Goal: Task Accomplishment & Management: Complete application form

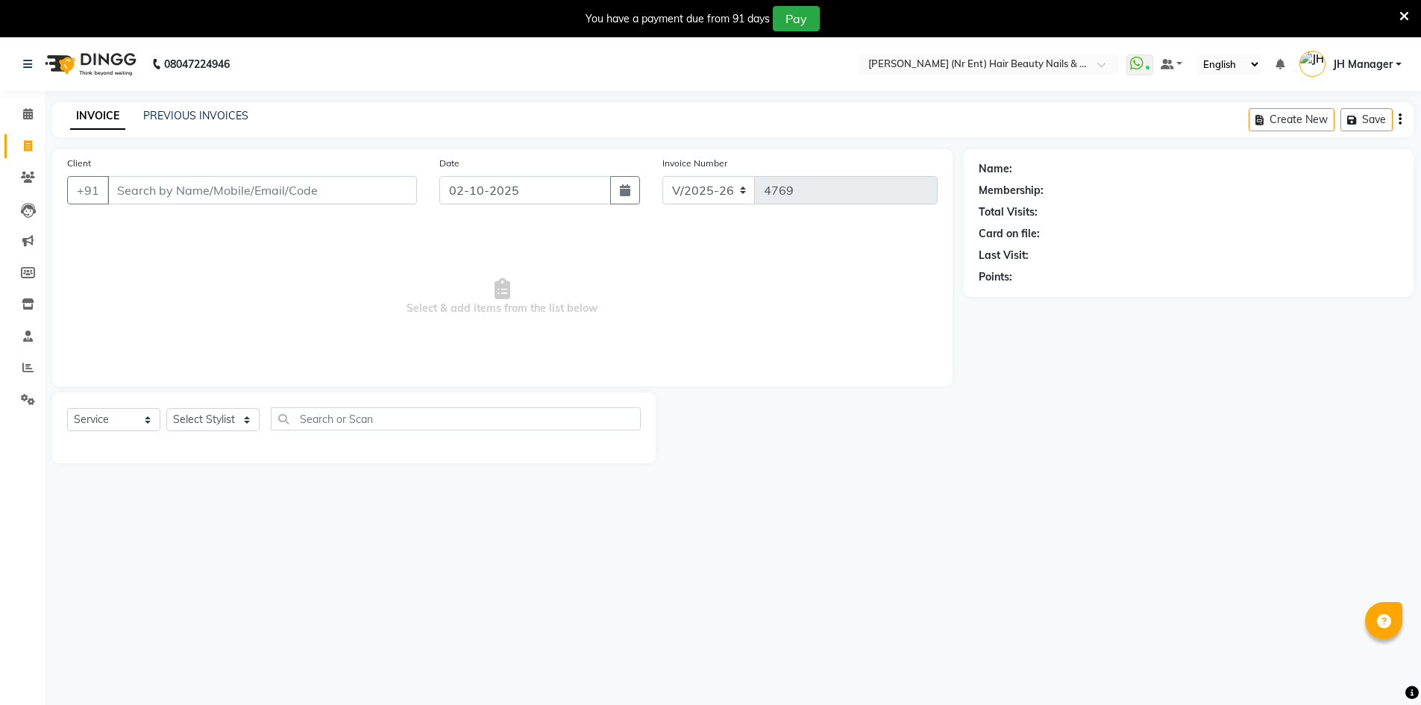
select select "640"
select select "service"
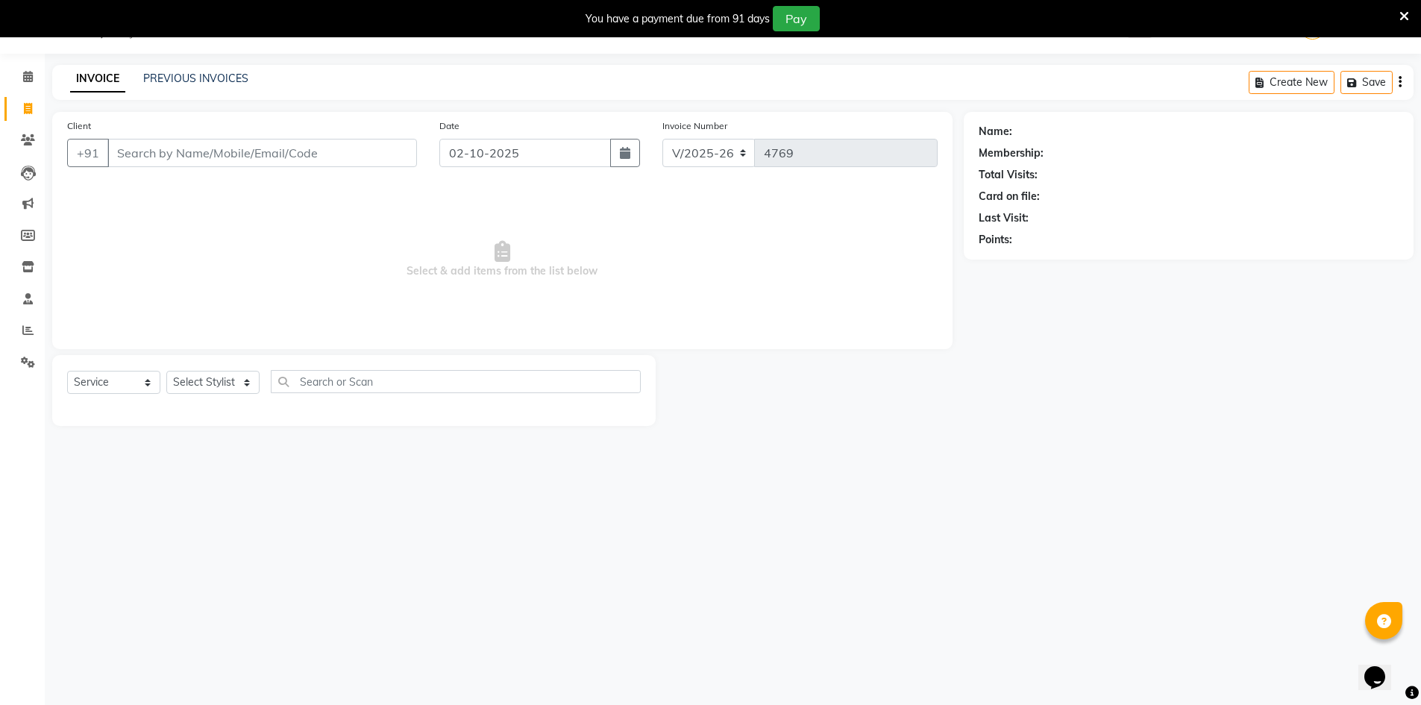
scroll to position [37, 0]
click at [187, 391] on select "Select Stylist ADNAN ADVANCE ANJALI ANNU B-WAX JH Manager MEMBERSHIP [PERSON_NA…" at bounding box center [212, 382] width 93 height 23
select select "9206"
click at [166, 371] on select "Select Stylist ADNAN ADVANCE ANJALI ANNU B-WAX JH Manager MEMBERSHIP [PERSON_NA…" at bounding box center [212, 382] width 93 height 23
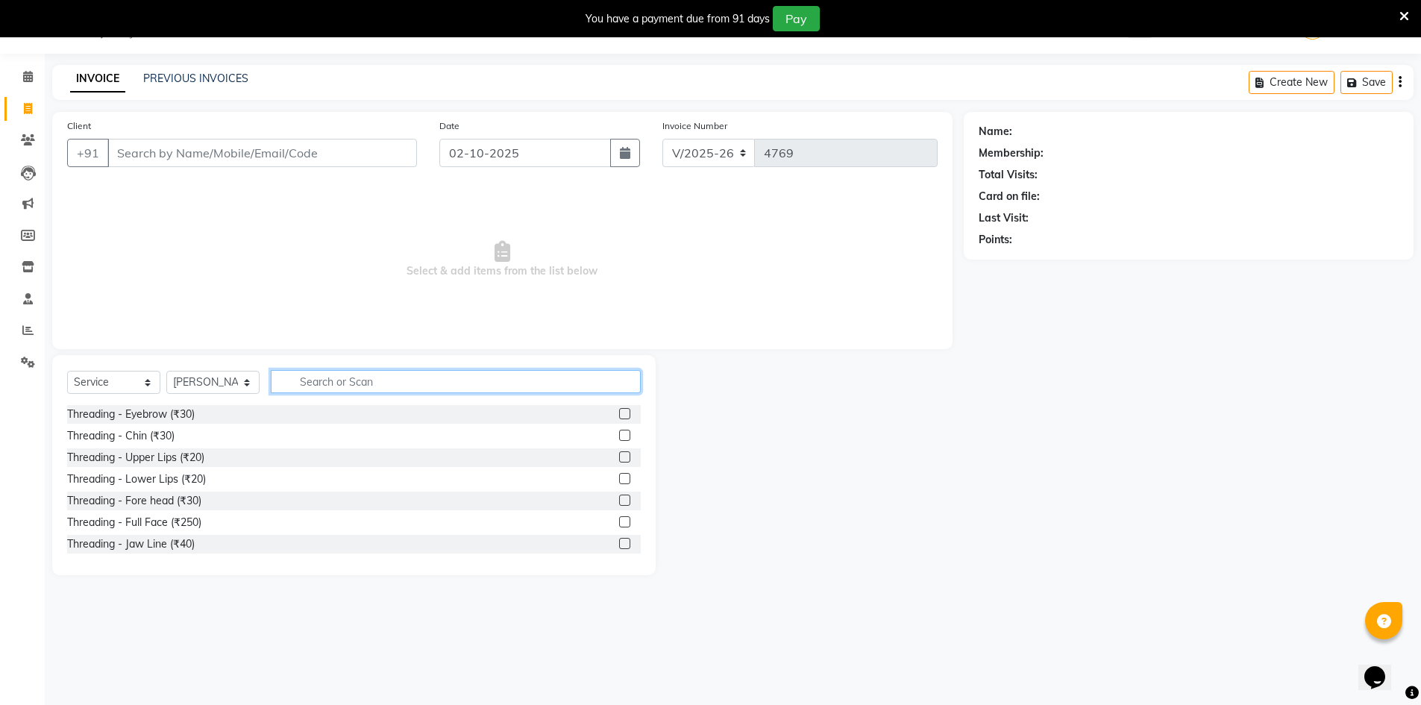
click at [486, 384] on input "text" at bounding box center [456, 381] width 370 height 23
type input "cut"
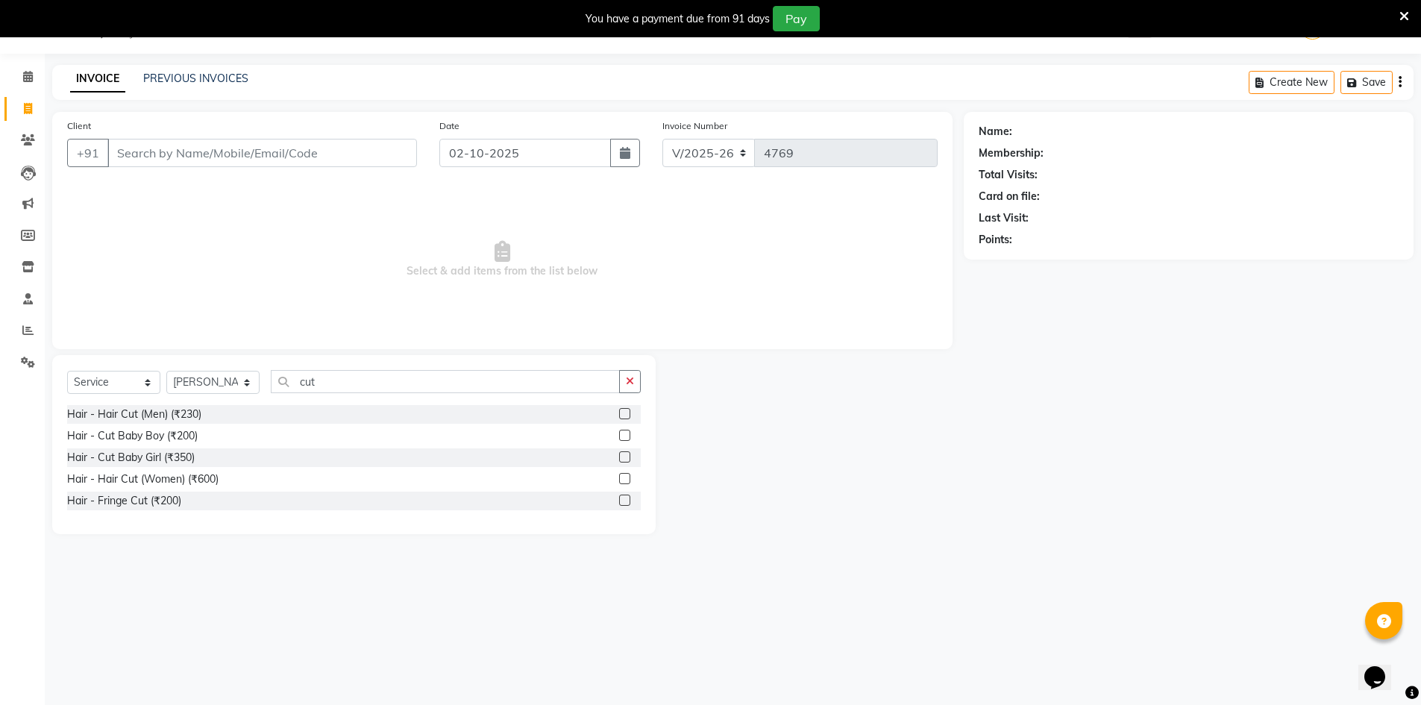
click at [623, 411] on label at bounding box center [624, 413] width 11 height 11
click at [623, 411] on input "checkbox" at bounding box center [624, 415] width 10 height 10
checkbox input "true"
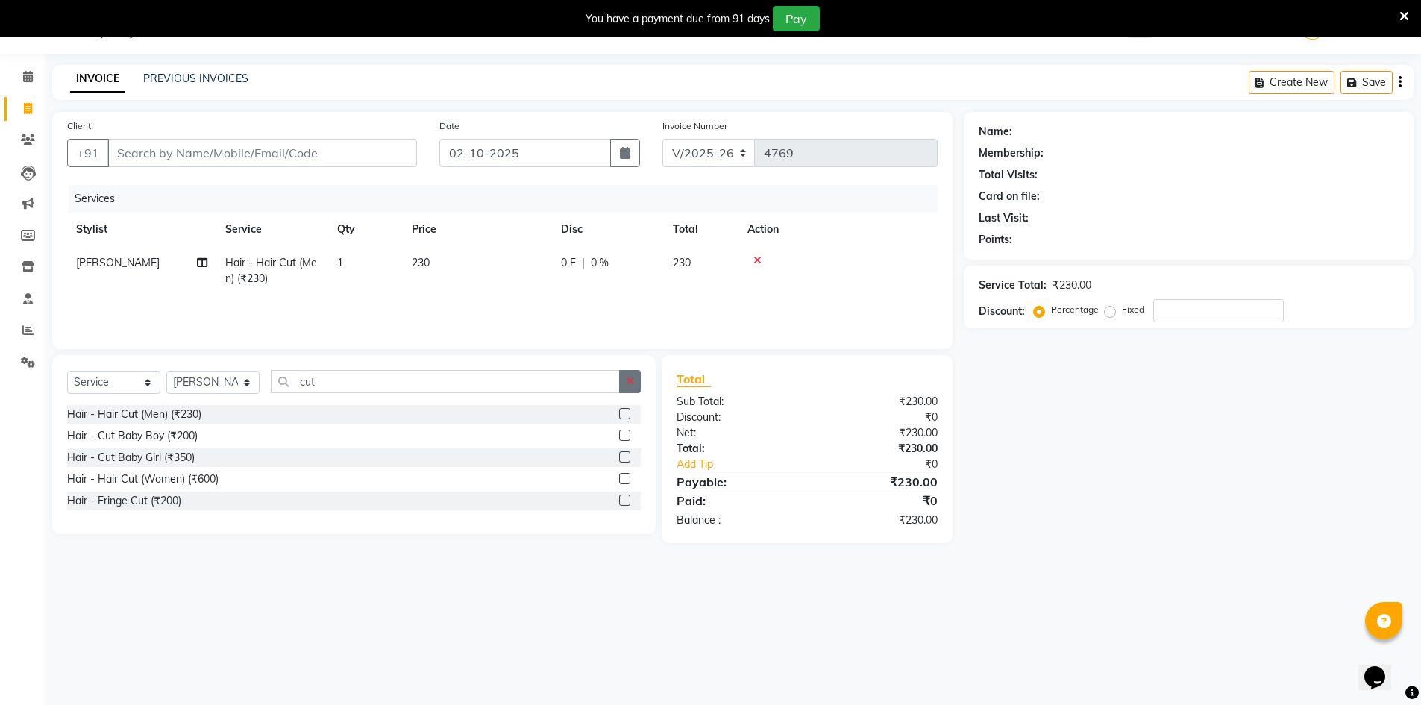
click at [628, 390] on button "button" at bounding box center [630, 381] width 22 height 23
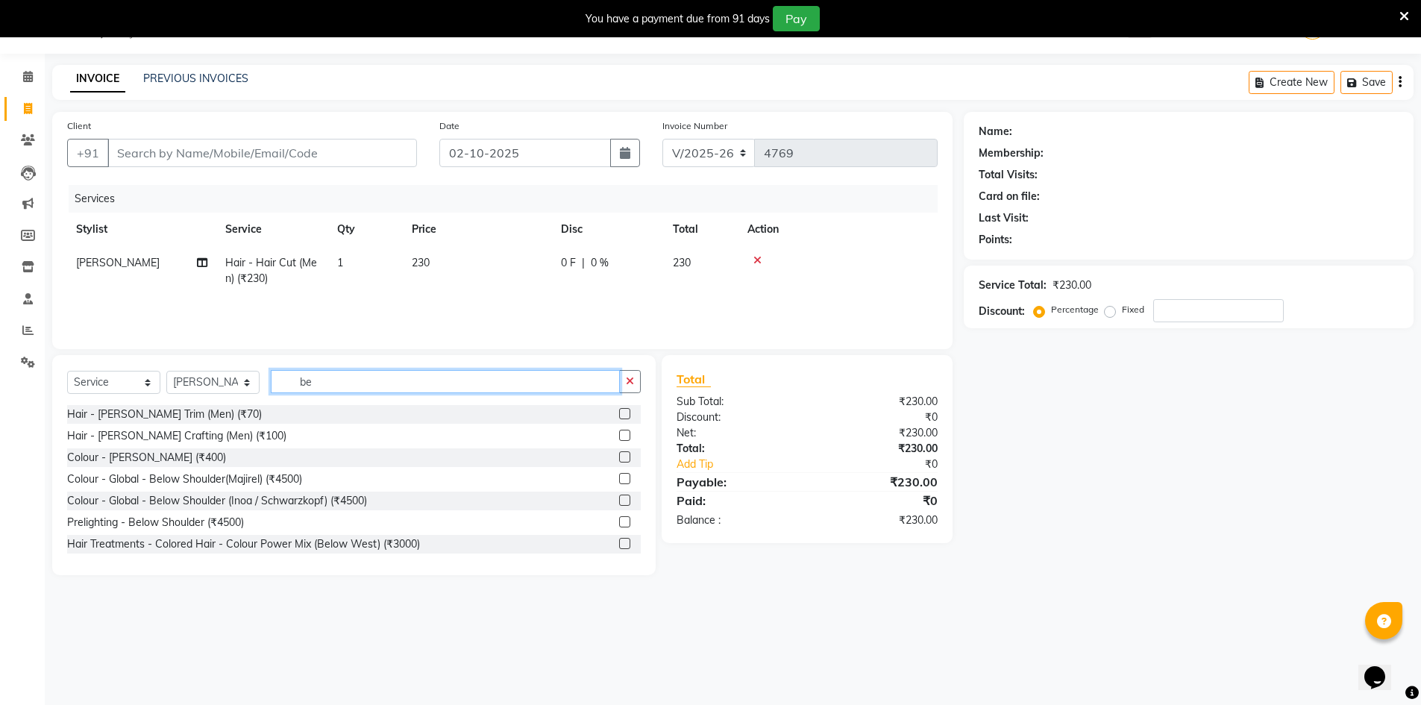
type input "be"
click at [619, 413] on label at bounding box center [624, 413] width 11 height 11
click at [619, 413] on input "checkbox" at bounding box center [624, 415] width 10 height 10
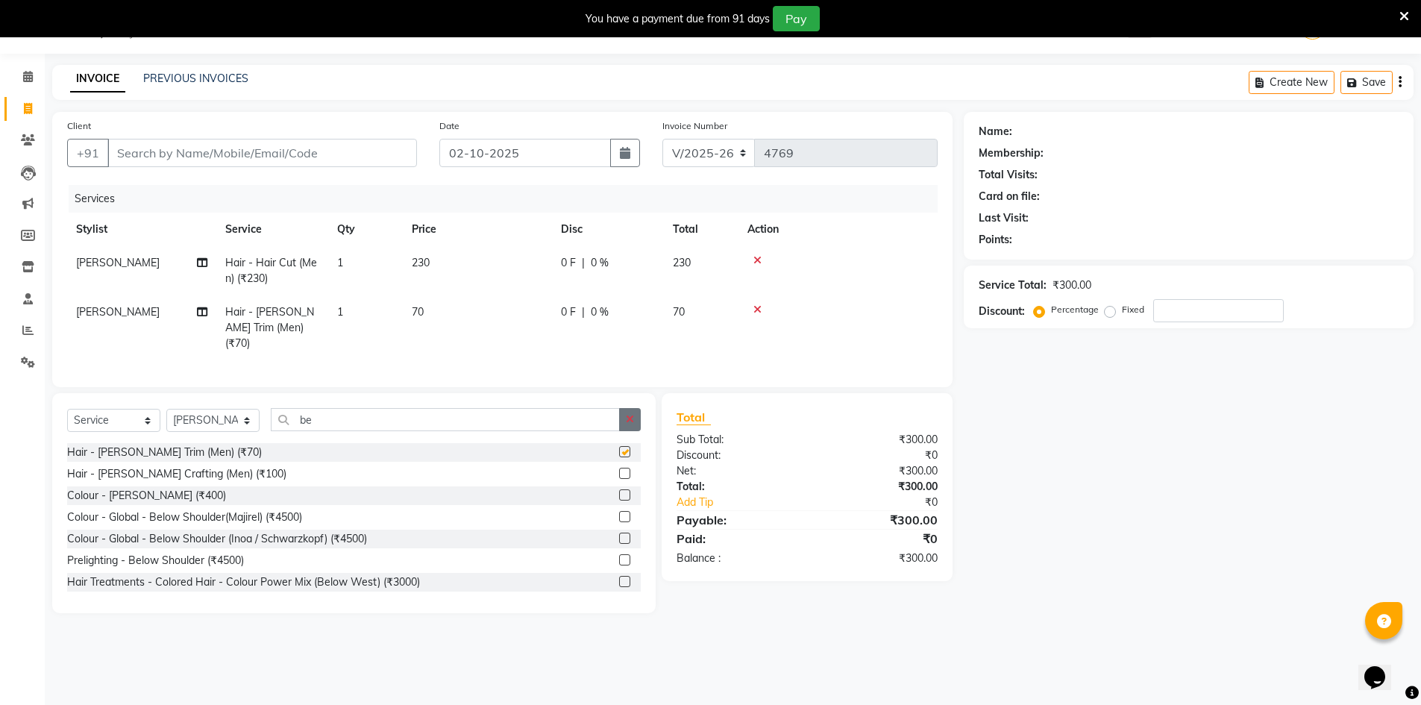
checkbox input "false"
click at [625, 408] on button "button" at bounding box center [630, 419] width 22 height 23
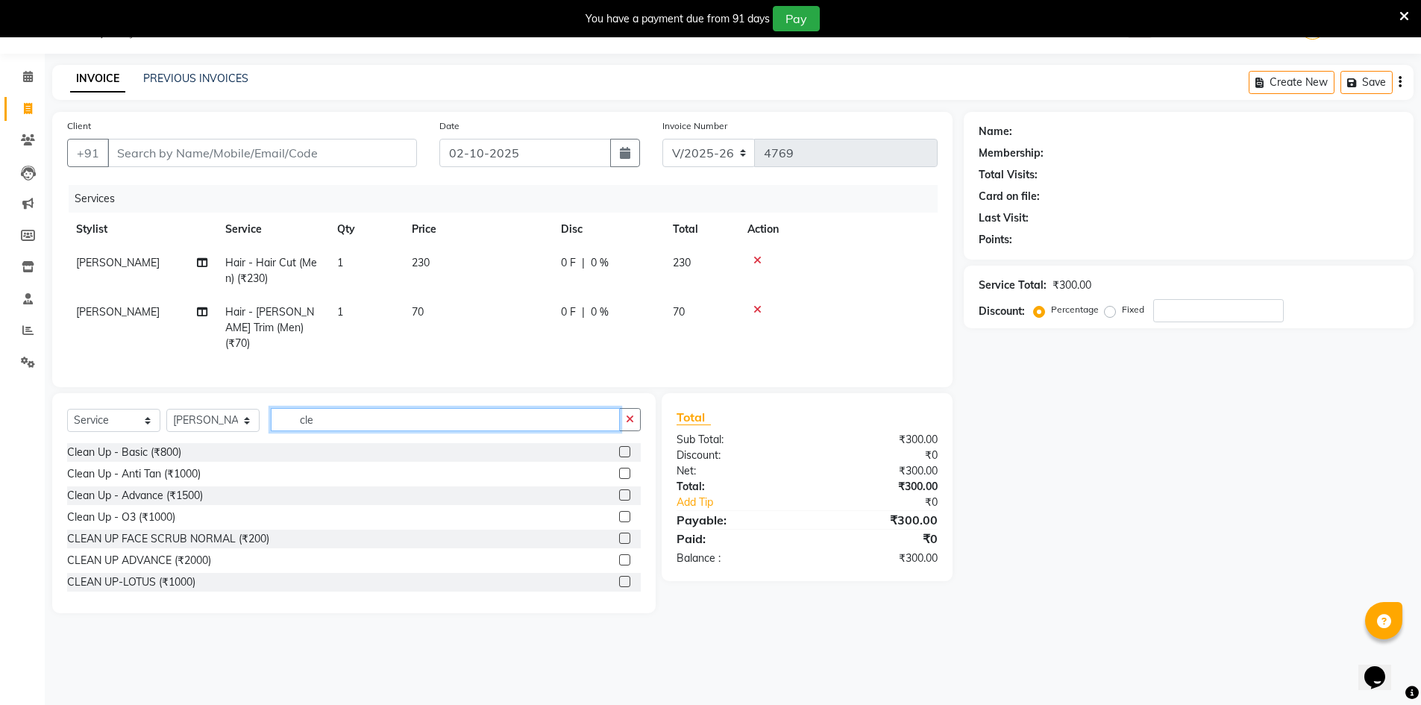
type input "cle"
click at [619, 472] on label at bounding box center [624, 473] width 11 height 11
click at [619, 472] on input "checkbox" at bounding box center [624, 474] width 10 height 10
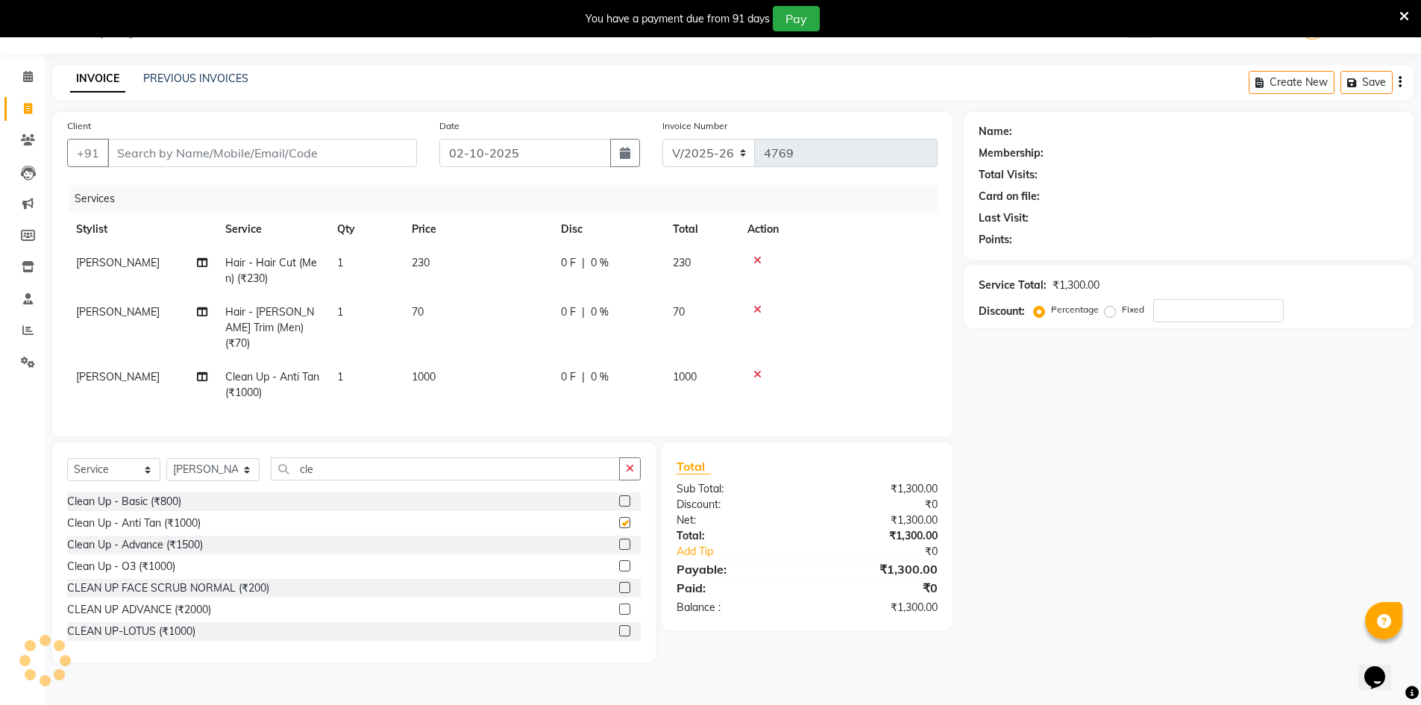
checkbox input "false"
click at [130, 151] on input "Client" at bounding box center [262, 153] width 310 height 28
type input "9"
type input "0"
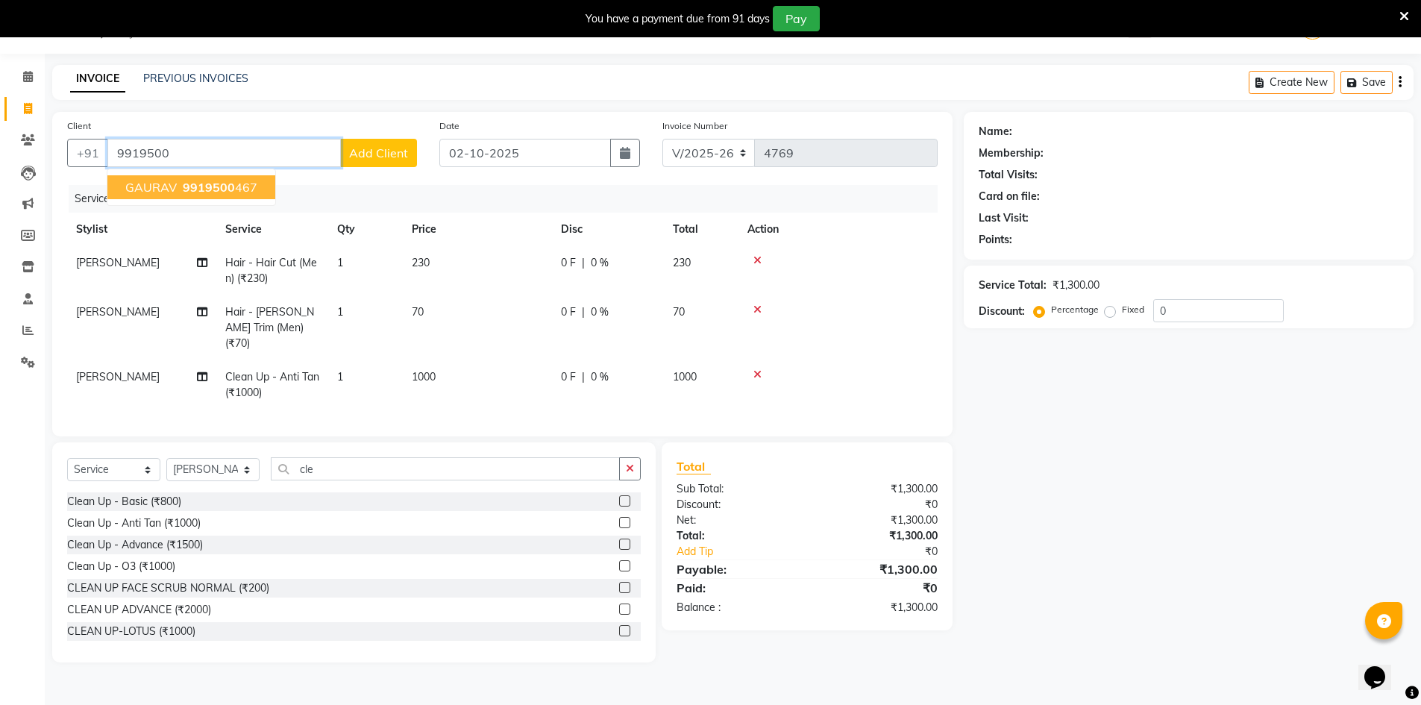
click at [209, 189] on span "9919500" at bounding box center [209, 187] width 52 height 15
type input "9919500467"
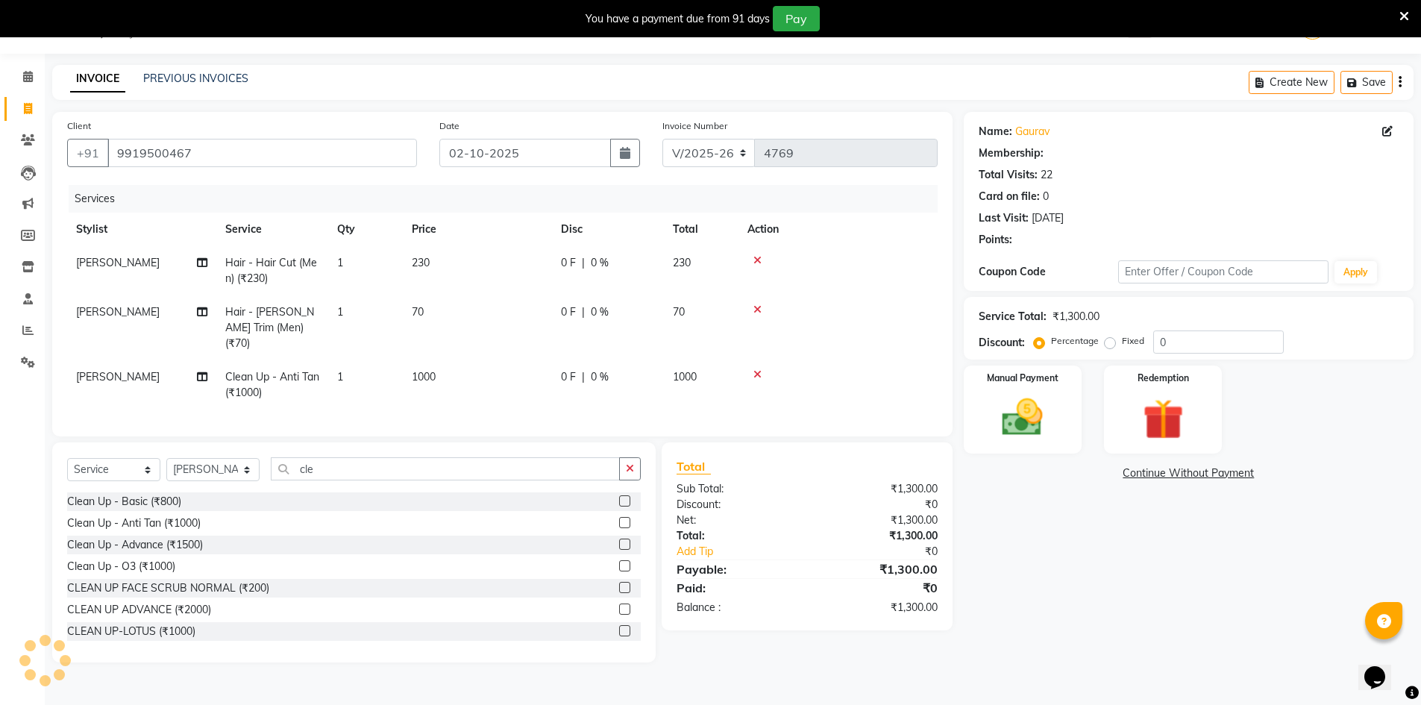
select select "1: Object"
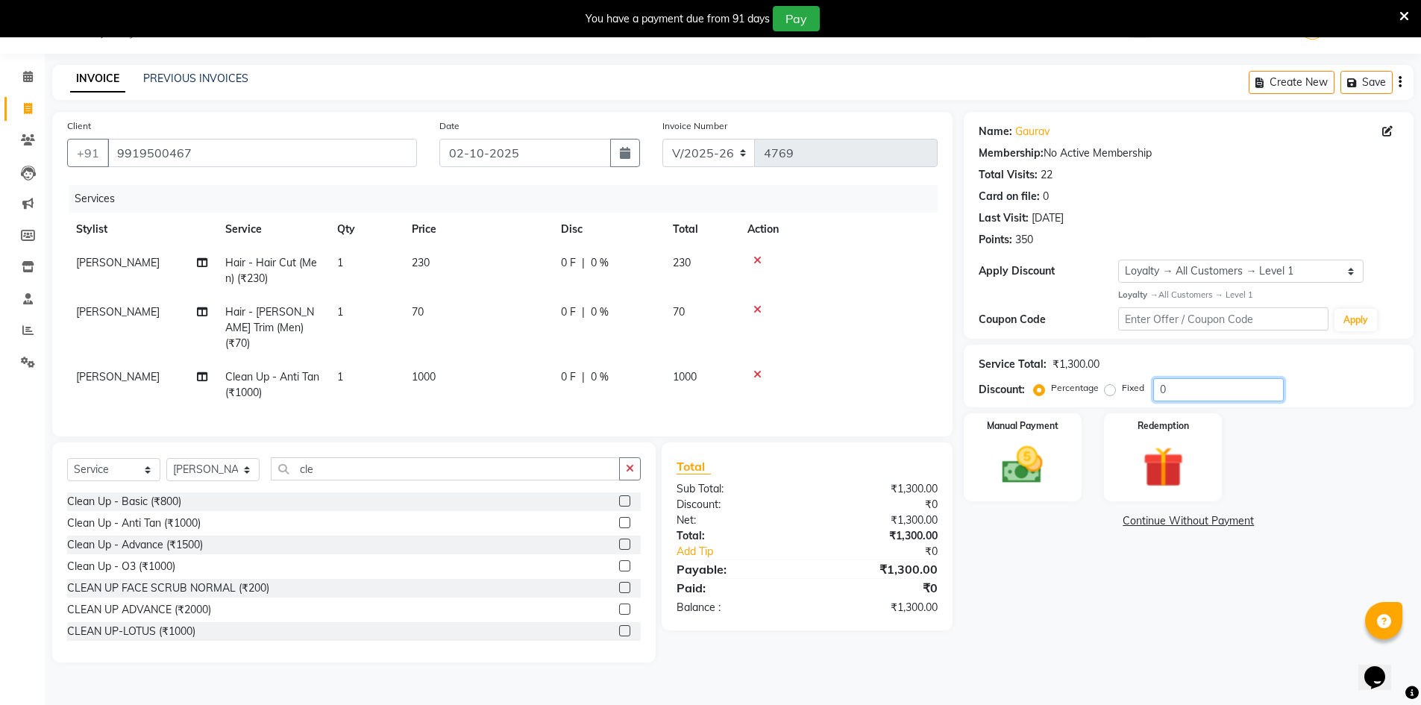
click at [1234, 401] on input "0" at bounding box center [1219, 389] width 131 height 23
type input "5"
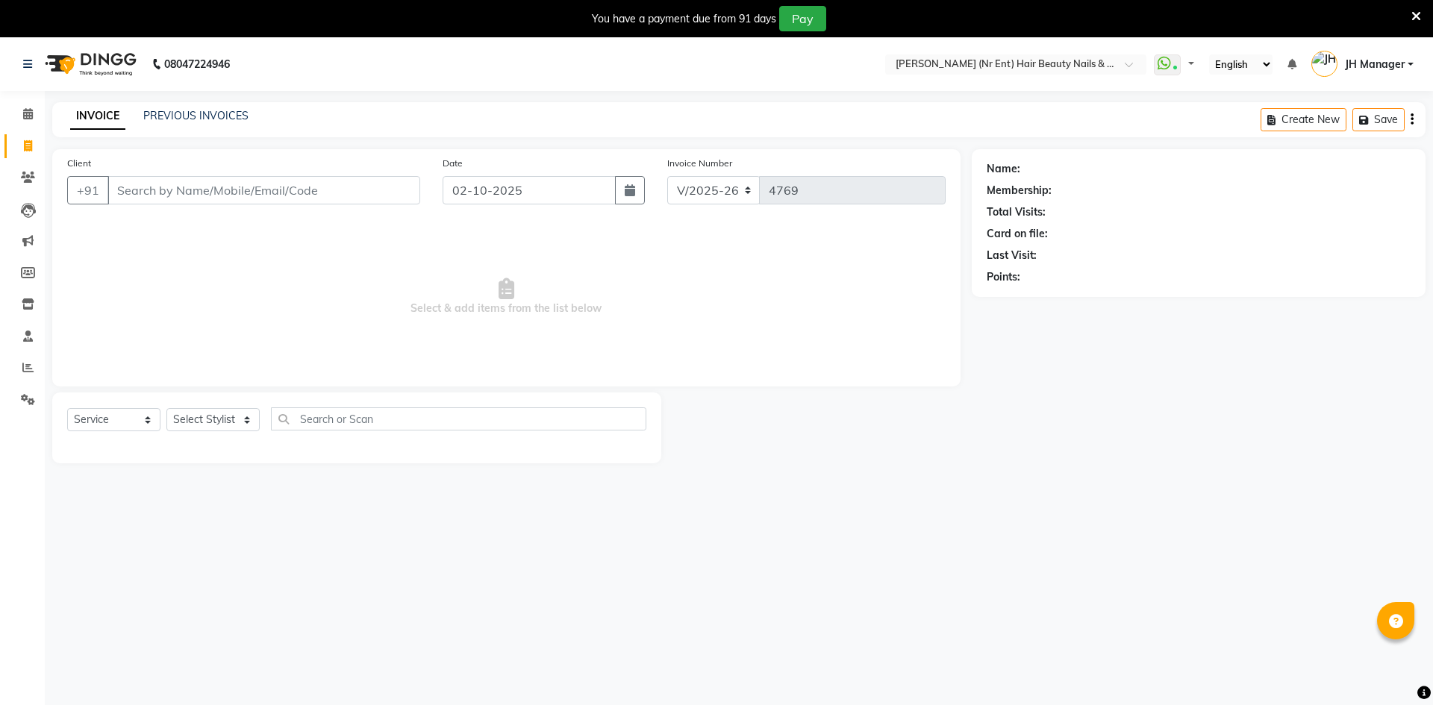
select select "640"
select select "service"
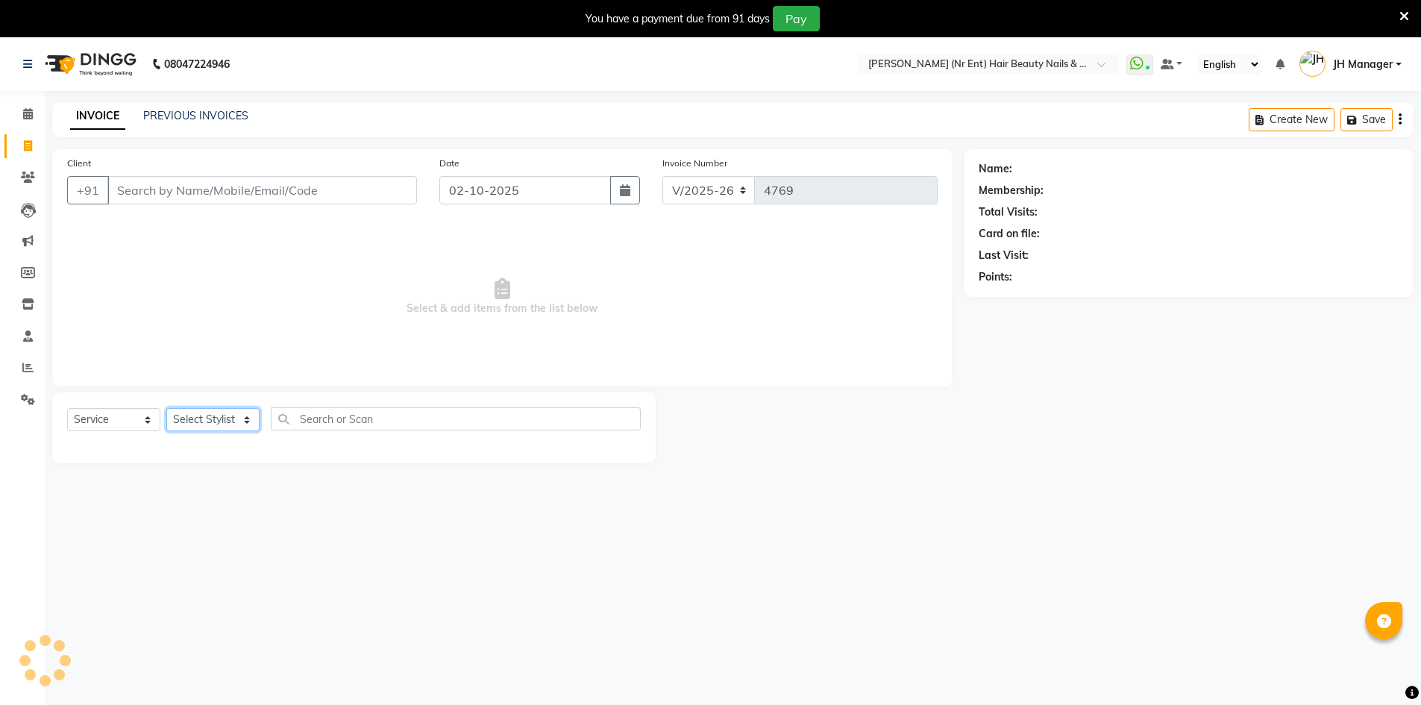
click at [222, 422] on select "Select Stylist" at bounding box center [212, 419] width 93 height 23
click at [231, 417] on select "Select Stylist" at bounding box center [212, 419] width 93 height 23
click at [245, 422] on select "Select Stylist ADNAN ADVANCE ANJALI ANNU B-WAX JH Manager MEMBERSHIP [PERSON_NA…" at bounding box center [212, 419] width 93 height 23
select select "13395"
click at [166, 408] on select "Select Stylist ADNAN ADVANCE ANJALI ANNU B-WAX JH Manager MEMBERSHIP [PERSON_NA…" at bounding box center [212, 419] width 93 height 23
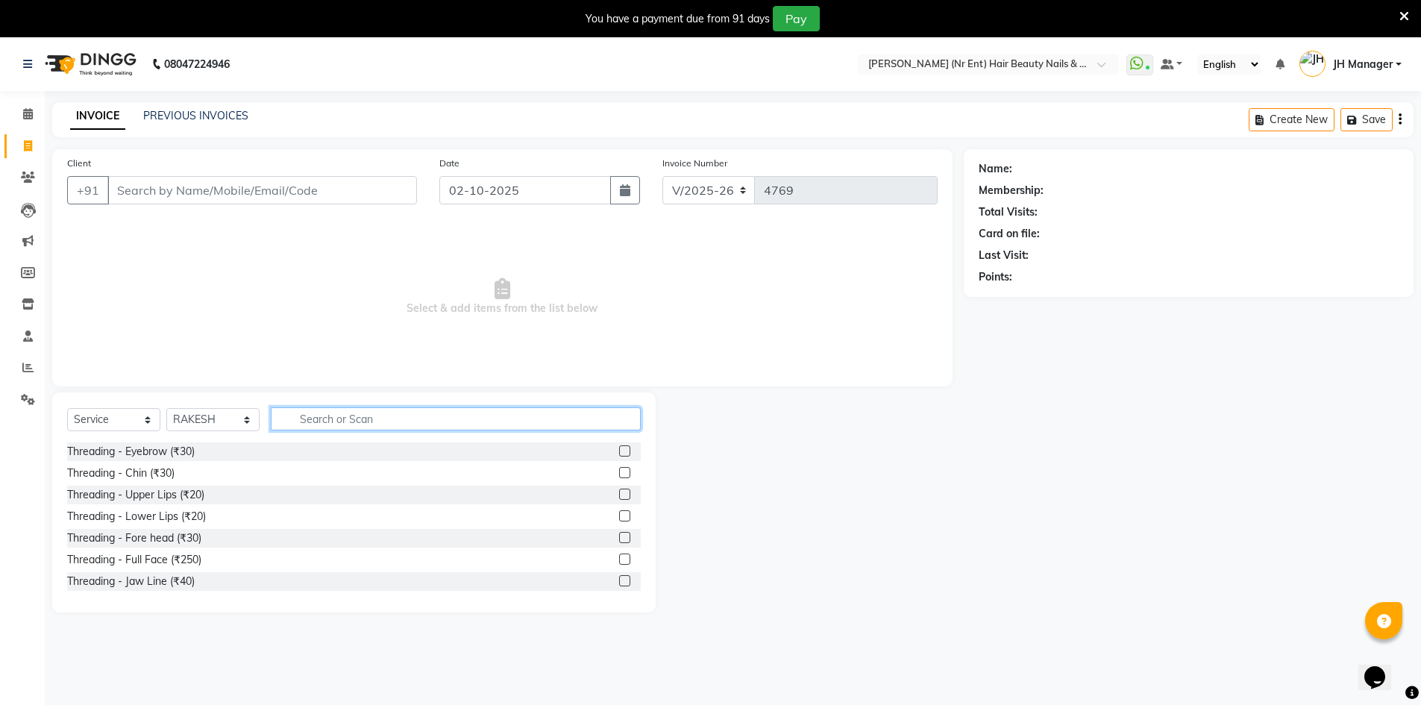
click at [340, 413] on input "text" at bounding box center [456, 418] width 370 height 23
type input "cut"
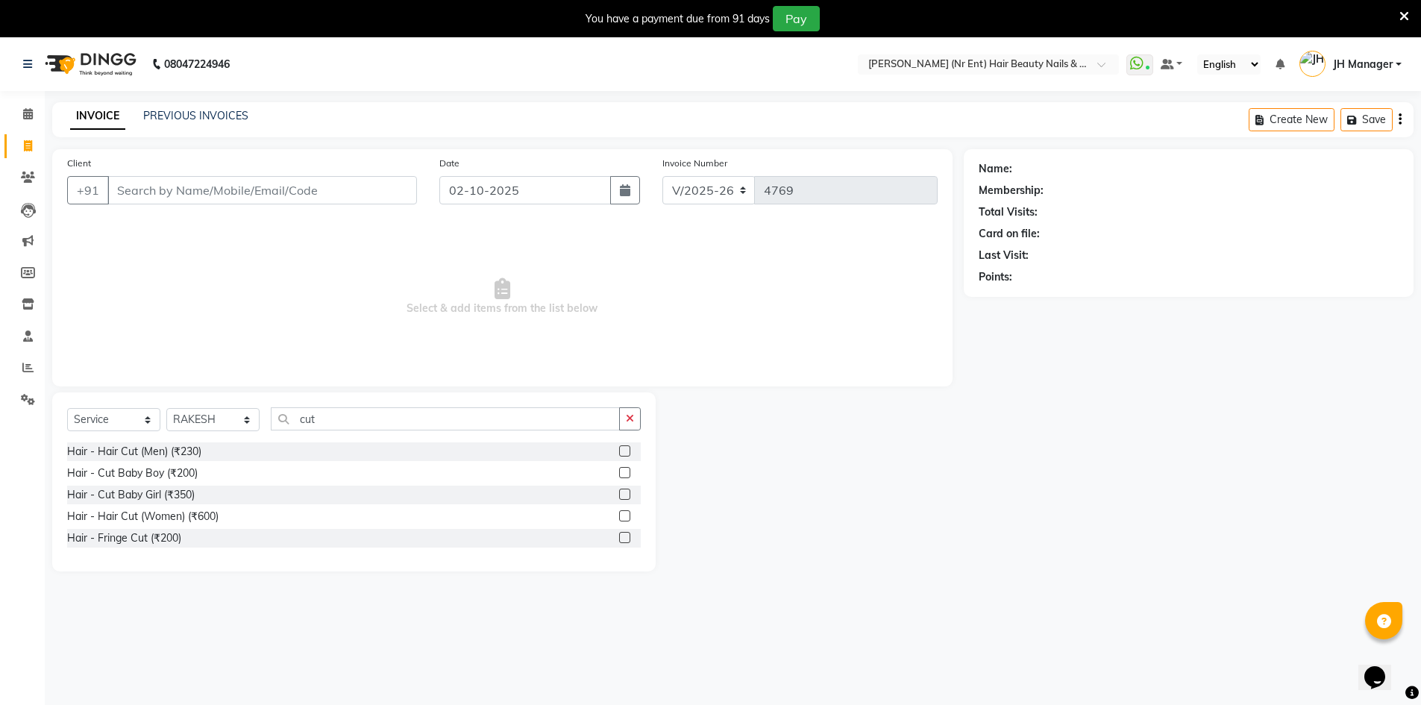
click at [625, 519] on label at bounding box center [624, 515] width 11 height 11
click at [625, 519] on input "checkbox" at bounding box center [624, 517] width 10 height 10
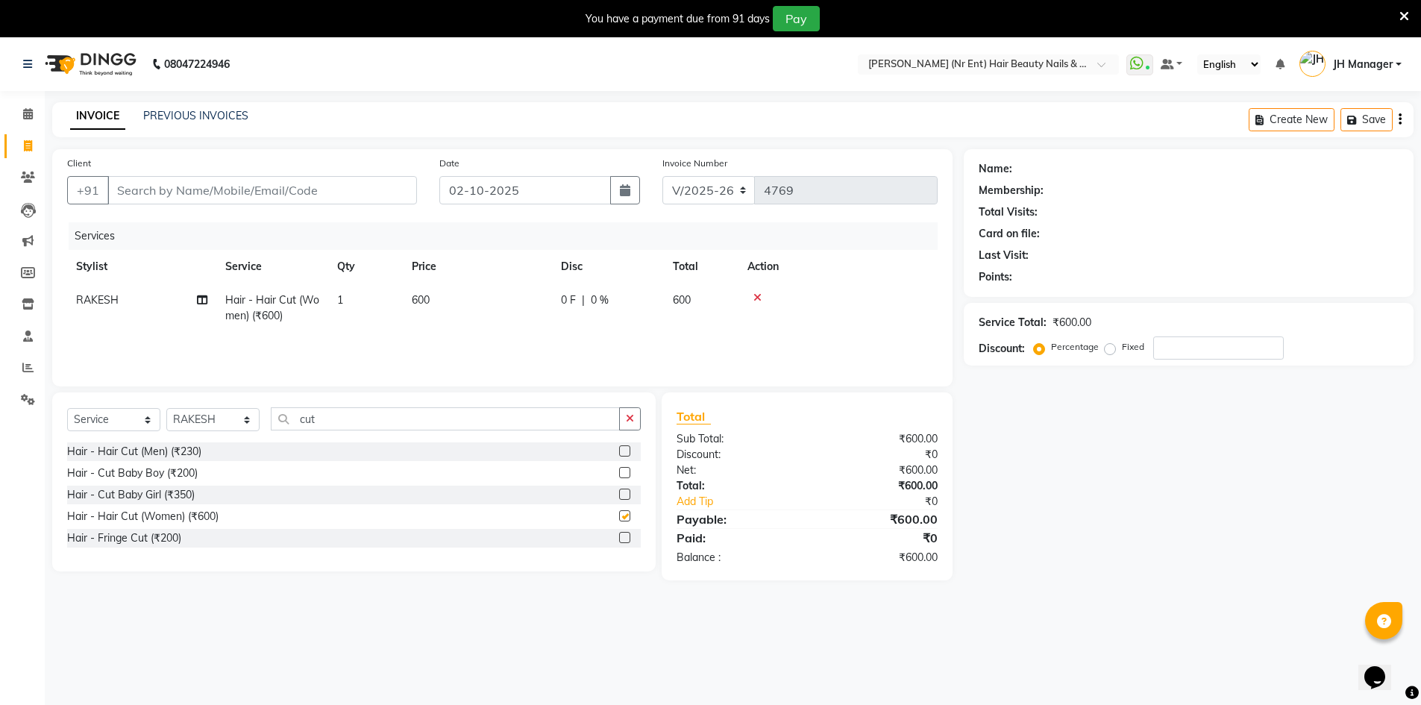
checkbox input "false"
click at [194, 202] on input "Client" at bounding box center [262, 190] width 310 height 28
click at [196, 195] on input "Client" at bounding box center [262, 190] width 310 height 28
type input "7"
type input "0"
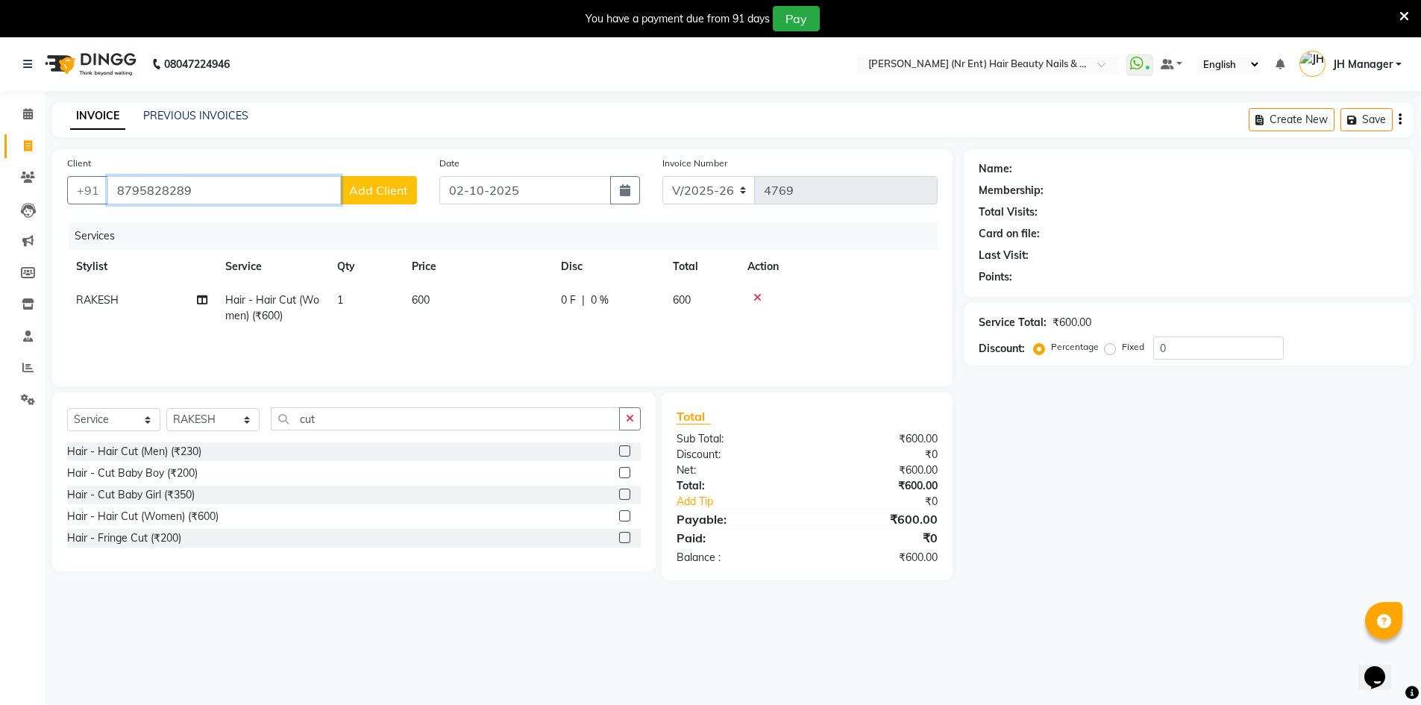
type input "8795828289"
click at [376, 181] on button "Add Client" at bounding box center [378, 190] width 77 height 28
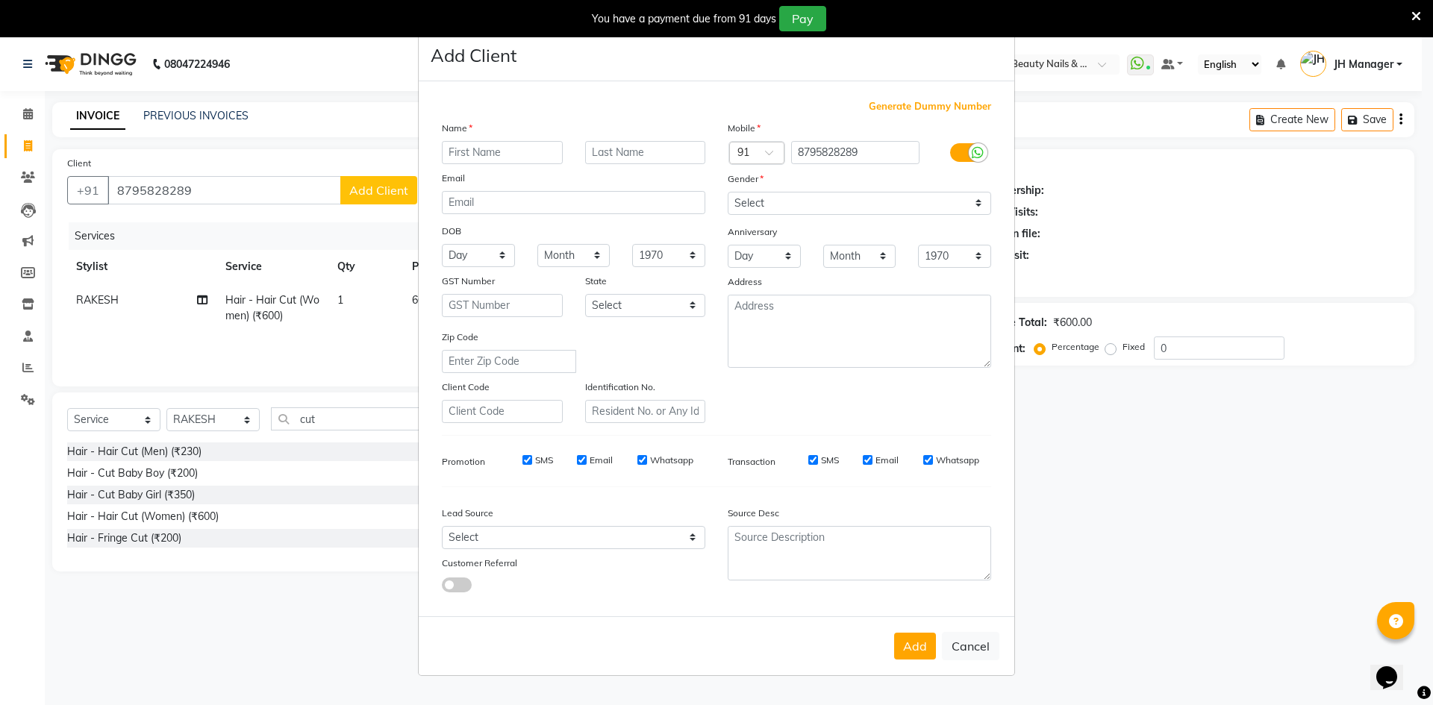
click at [484, 151] on input "text" at bounding box center [502, 152] width 121 height 23
type input "uma"
click at [976, 201] on select "Select Male Female Other Prefer Not To Say" at bounding box center [859, 203] width 263 height 23
select select "female"
click at [728, 192] on select "Select Male Female Other Prefer Not To Say" at bounding box center [859, 203] width 263 height 23
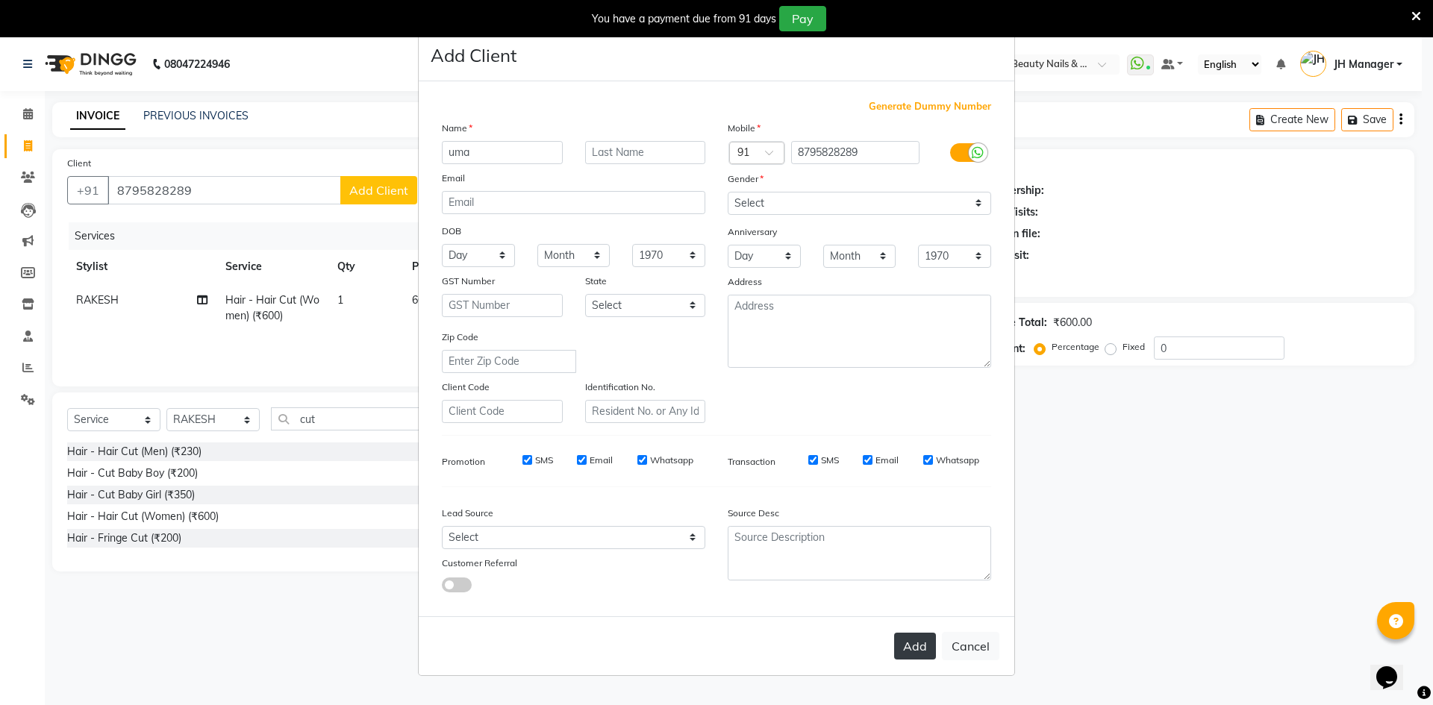
click at [918, 652] on button "Add" at bounding box center [915, 646] width 42 height 27
select select
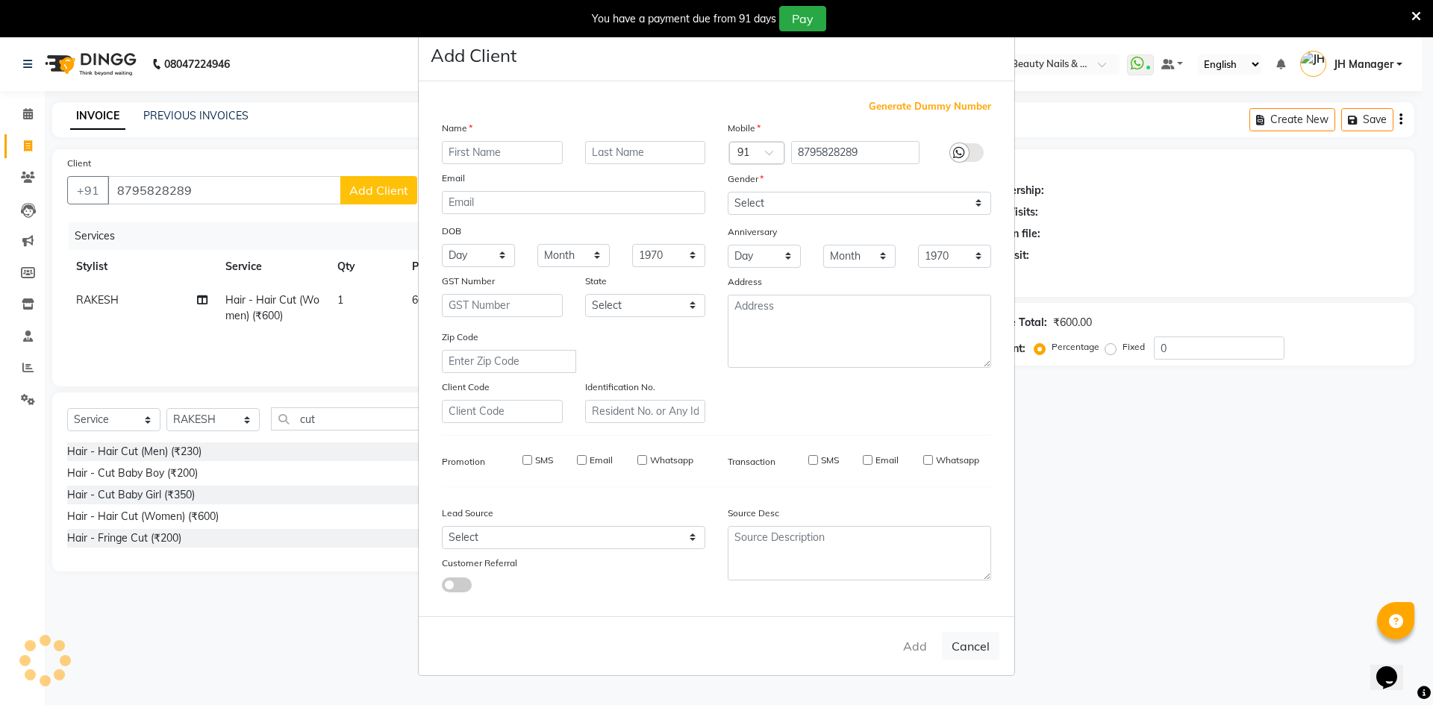
select select
checkbox input "false"
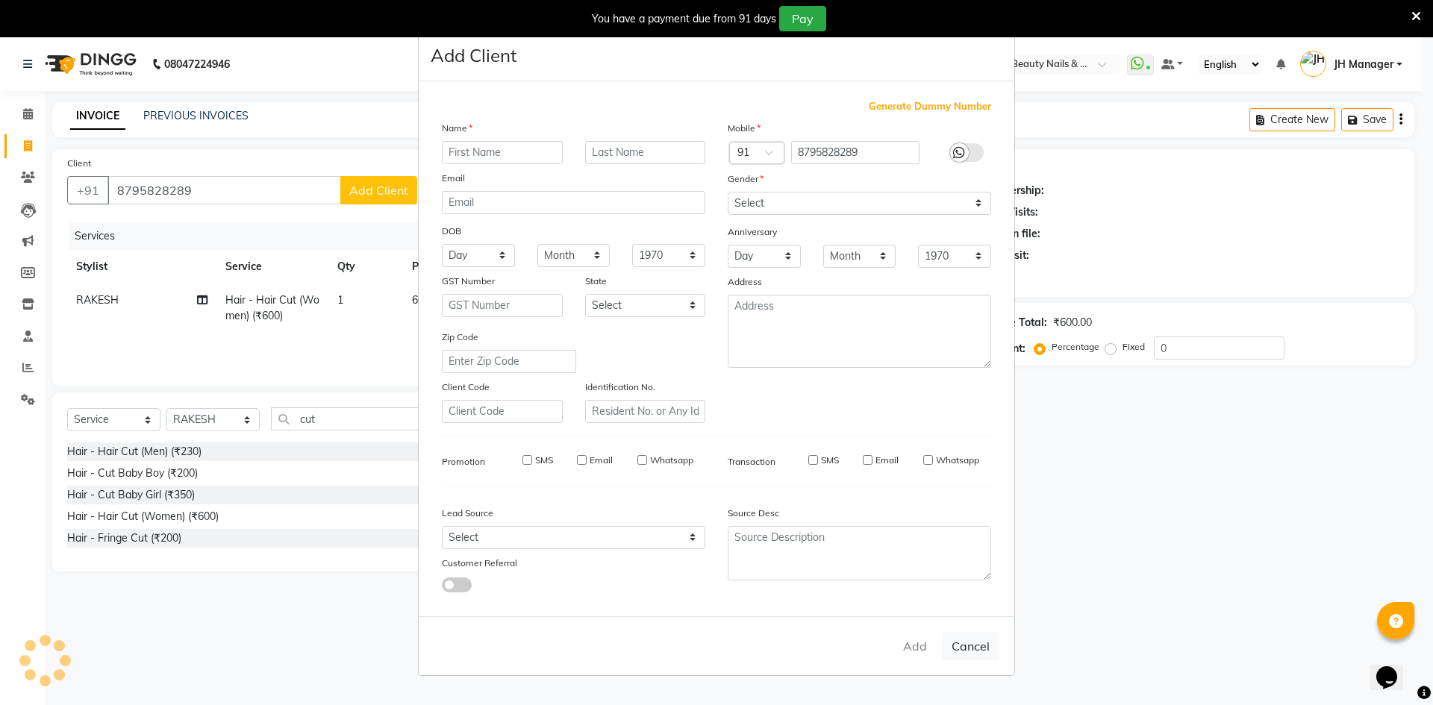
checkbox input "false"
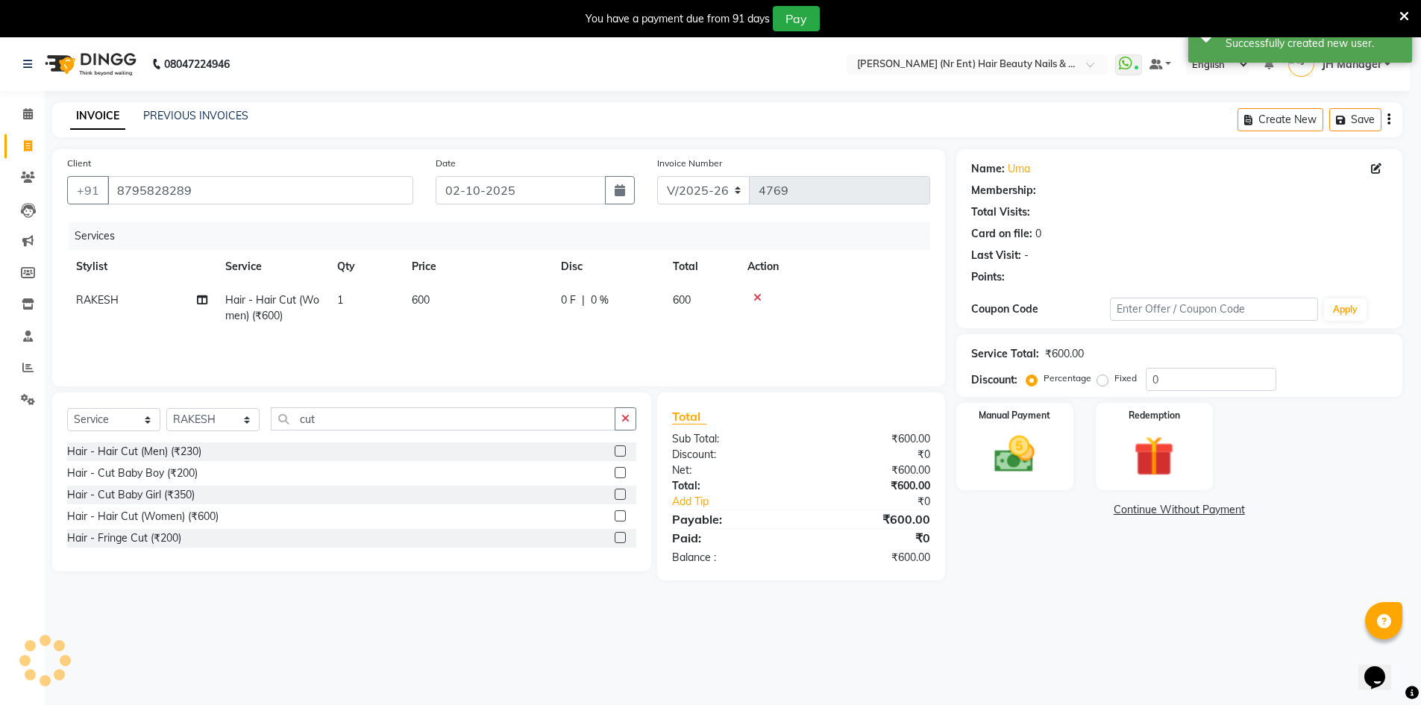
select select "1: Object"
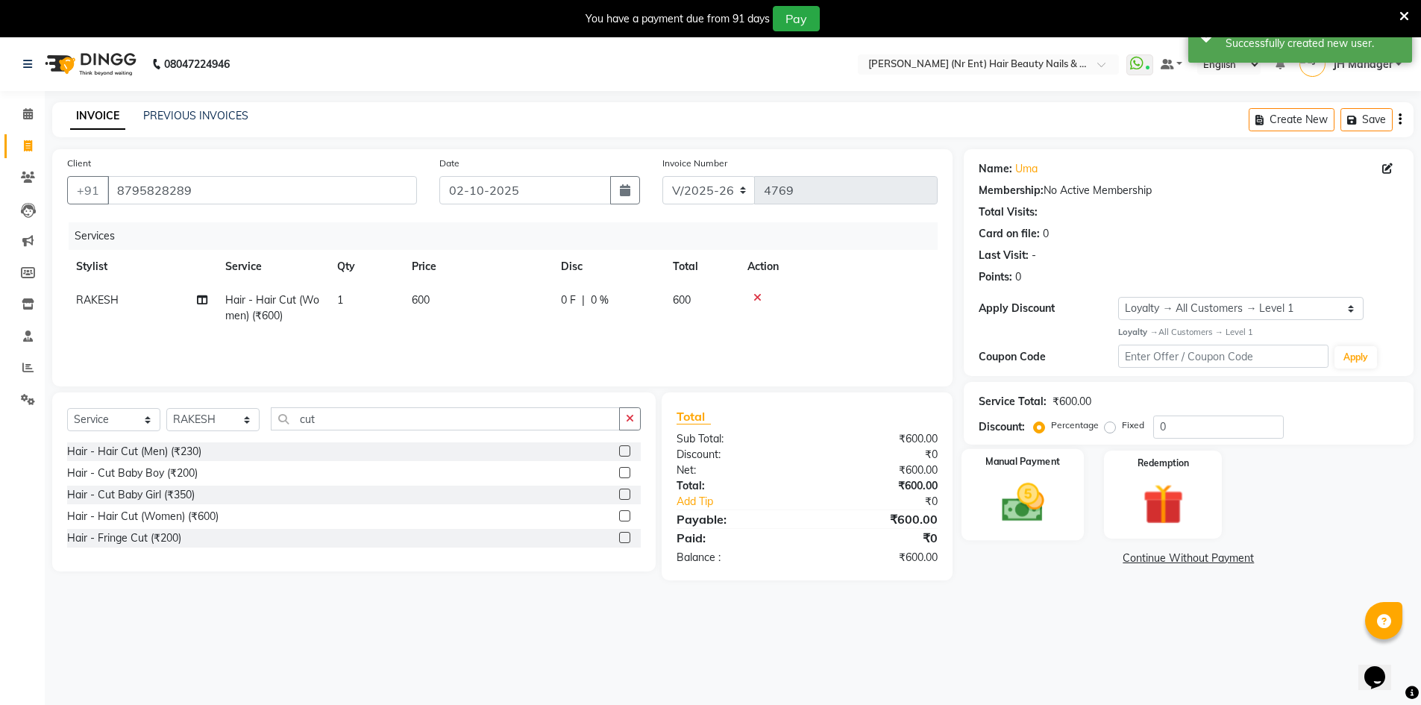
click at [1003, 500] on img at bounding box center [1023, 502] width 69 height 49
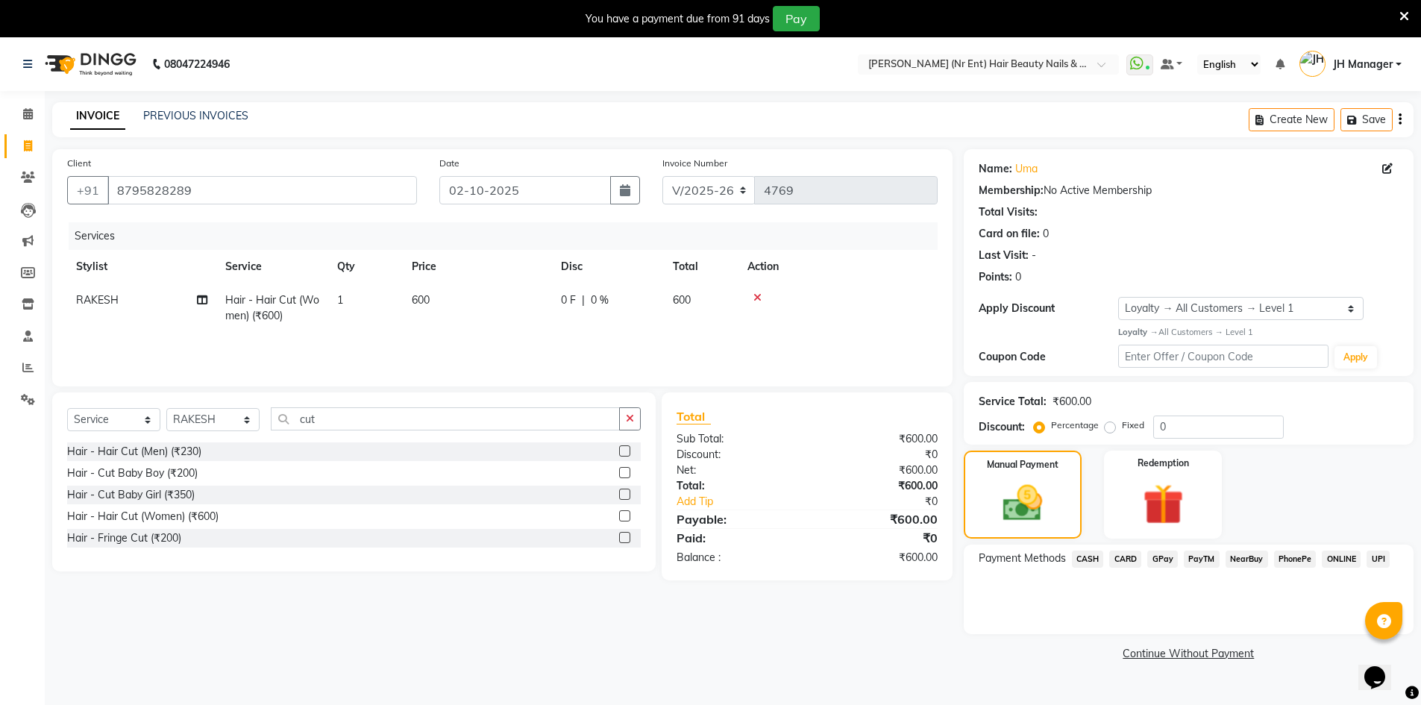
click at [1127, 557] on span "CARD" at bounding box center [1126, 559] width 32 height 17
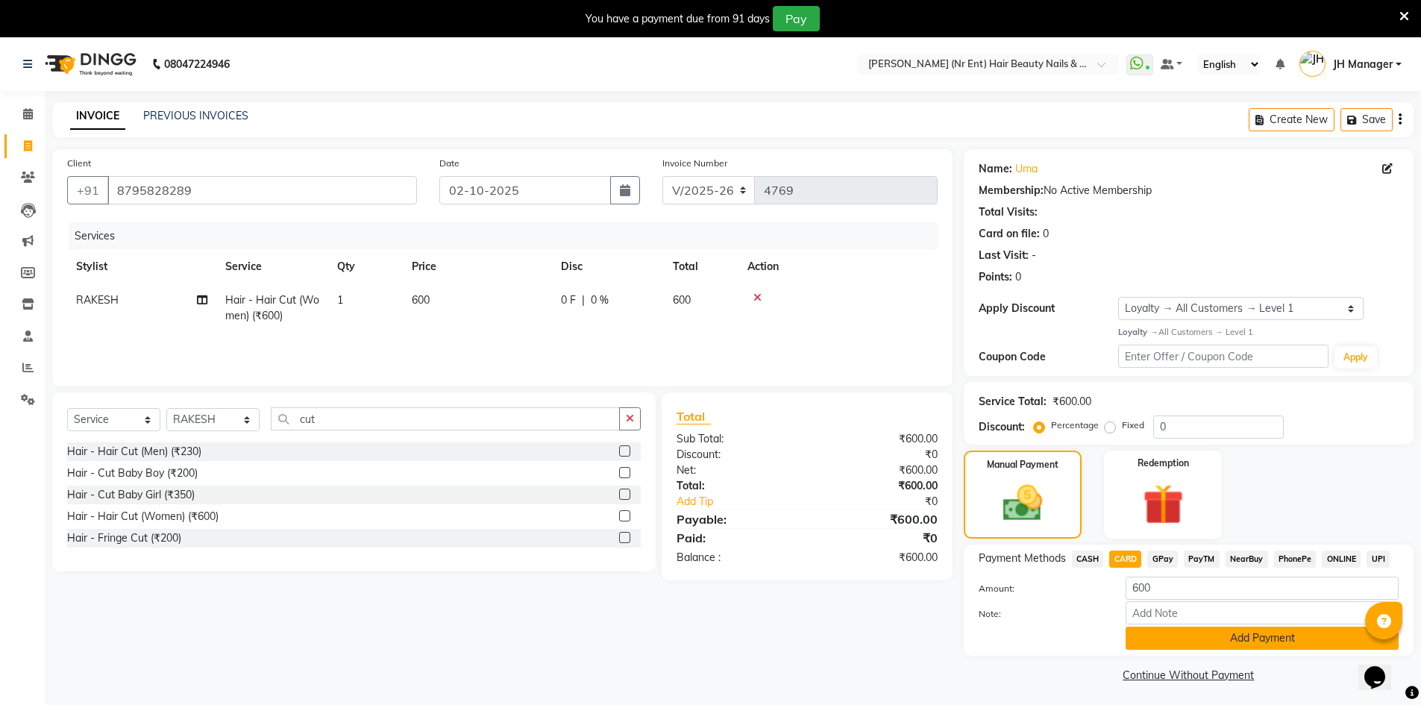
click at [1208, 639] on button "Add Payment" at bounding box center [1262, 638] width 273 height 23
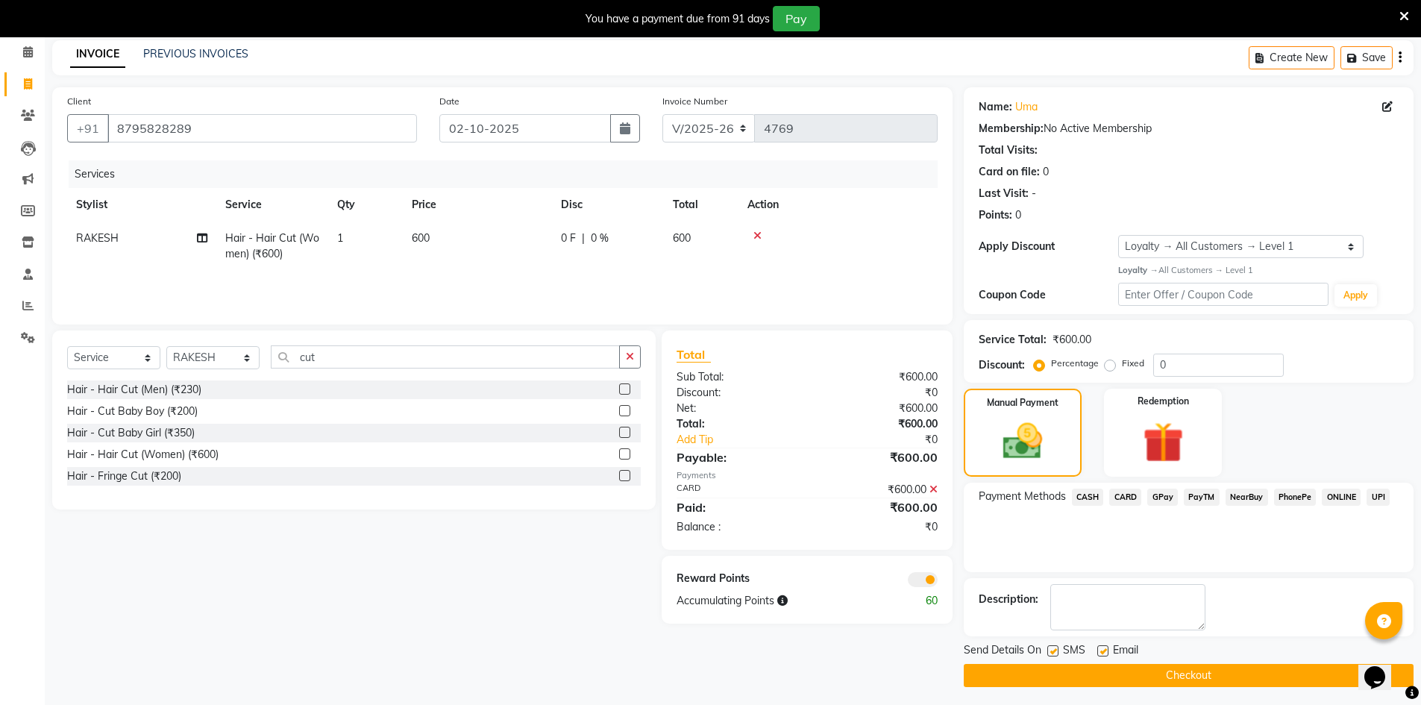
scroll to position [66, 0]
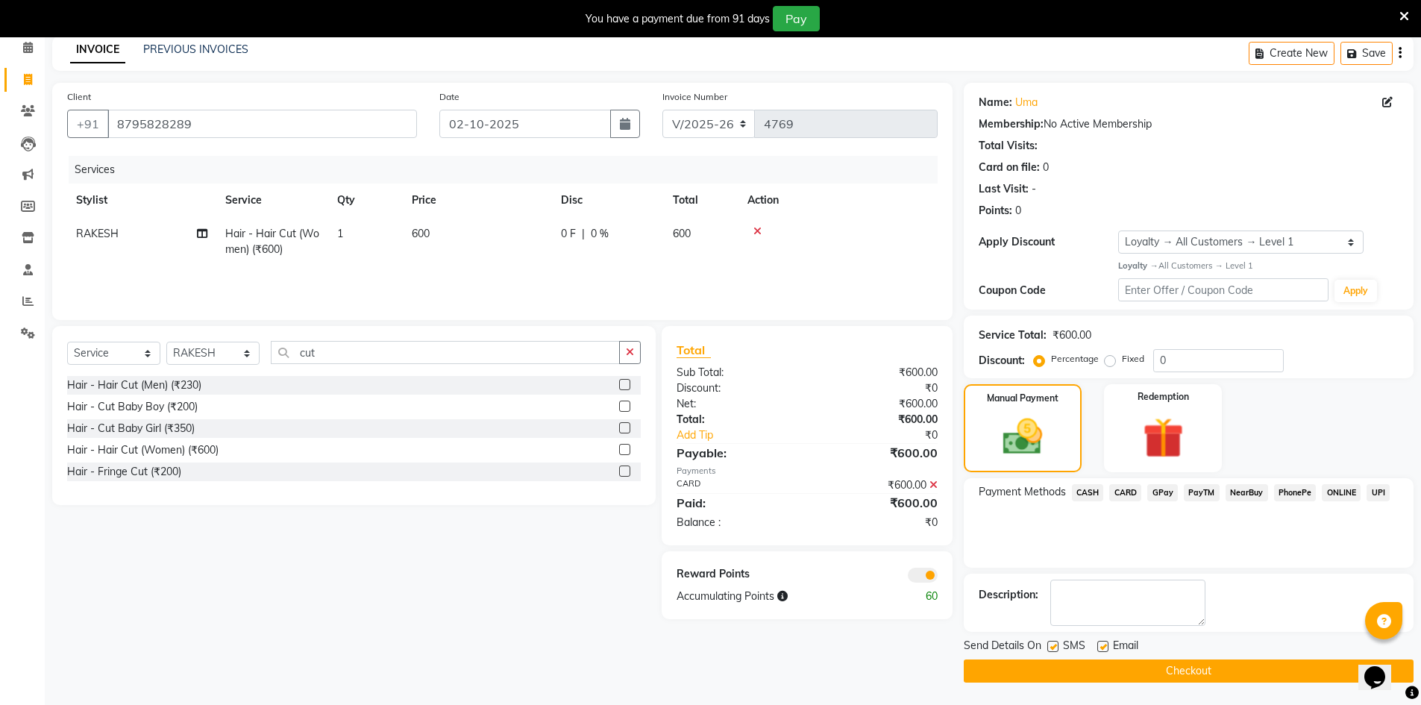
click at [1121, 666] on button "Checkout" at bounding box center [1189, 671] width 450 height 23
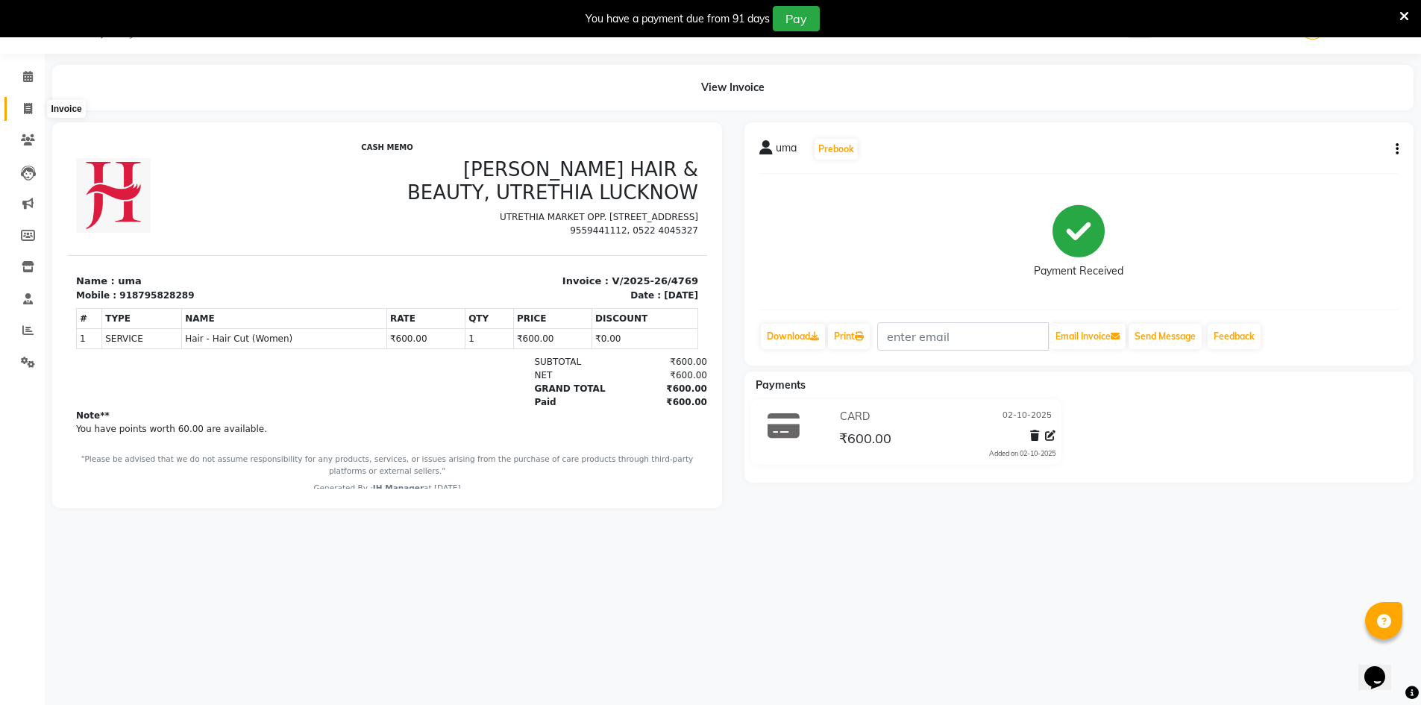
click at [24, 106] on icon at bounding box center [28, 108] width 8 height 11
select select "service"
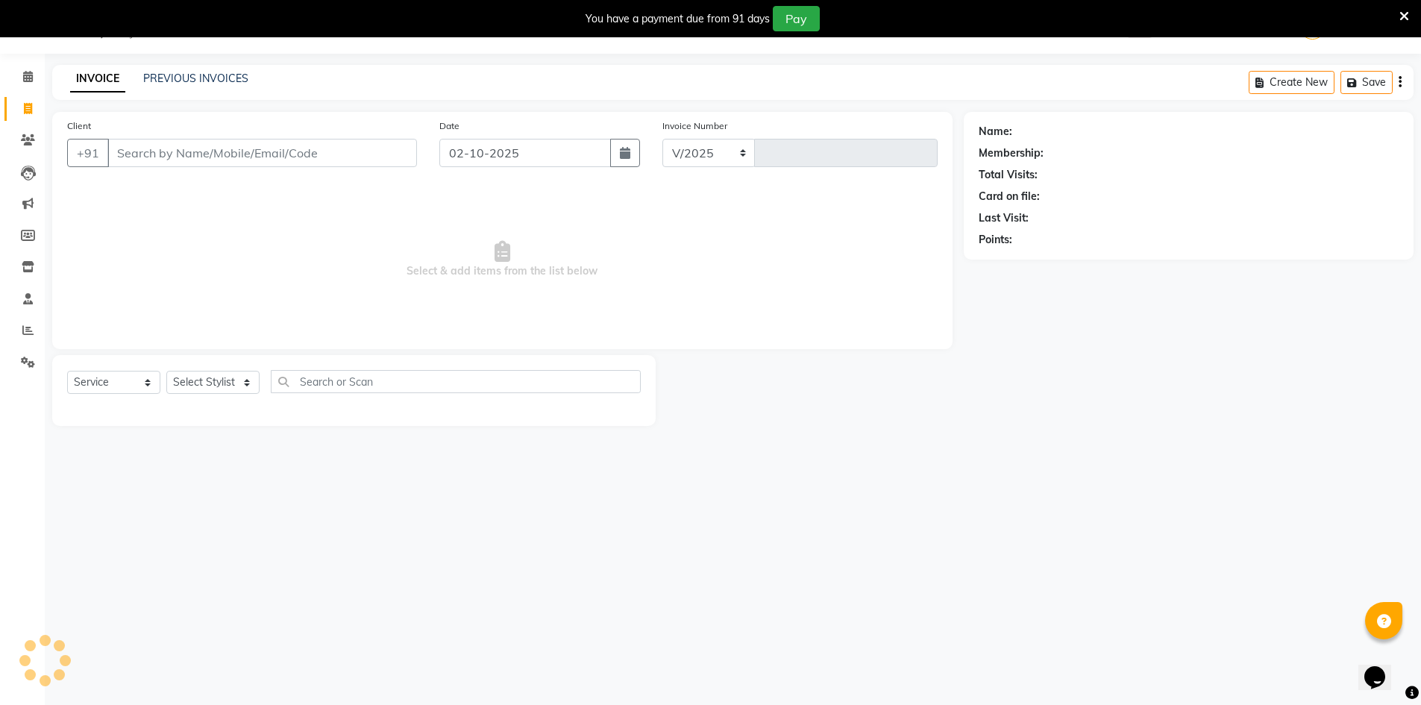
select select "640"
type input "4770"
click at [207, 152] on input "Client" at bounding box center [262, 153] width 310 height 28
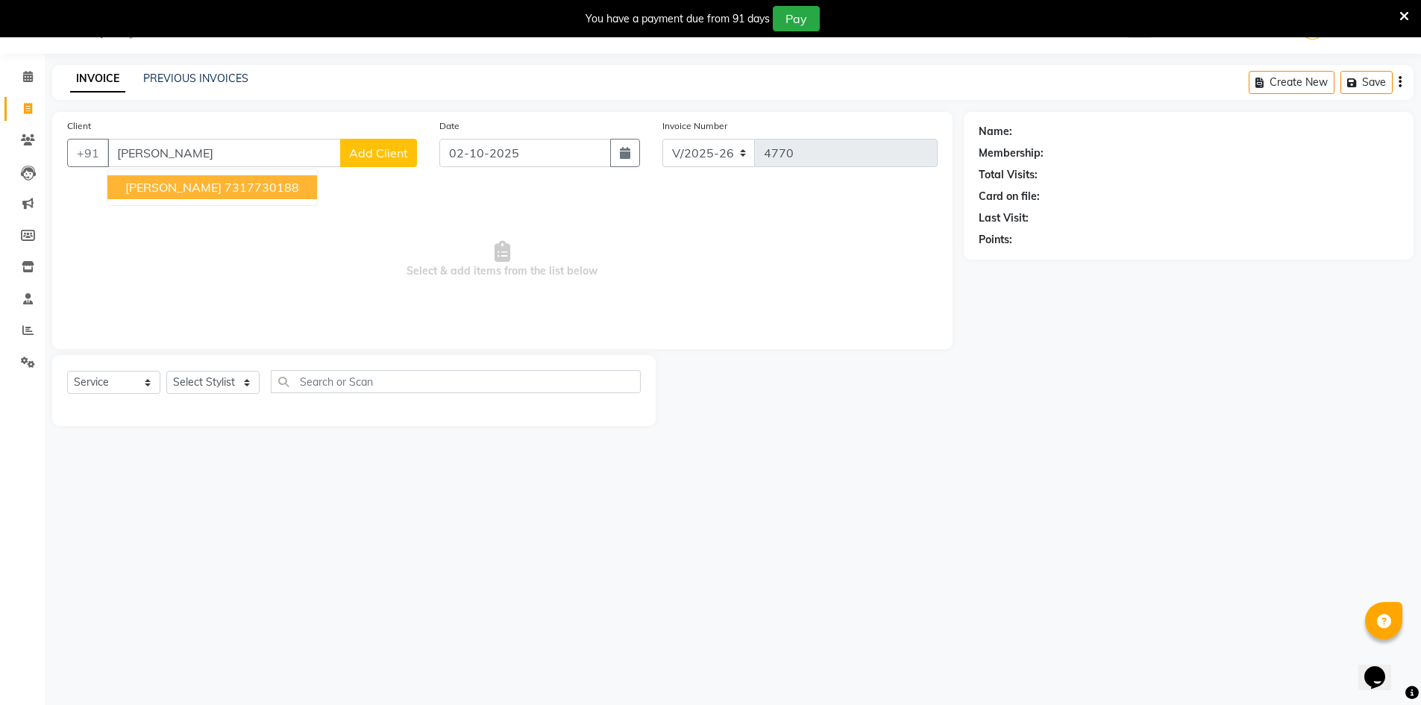
click at [225, 184] on ngb-highlight "7317730188" at bounding box center [262, 187] width 75 height 15
type input "7317730188"
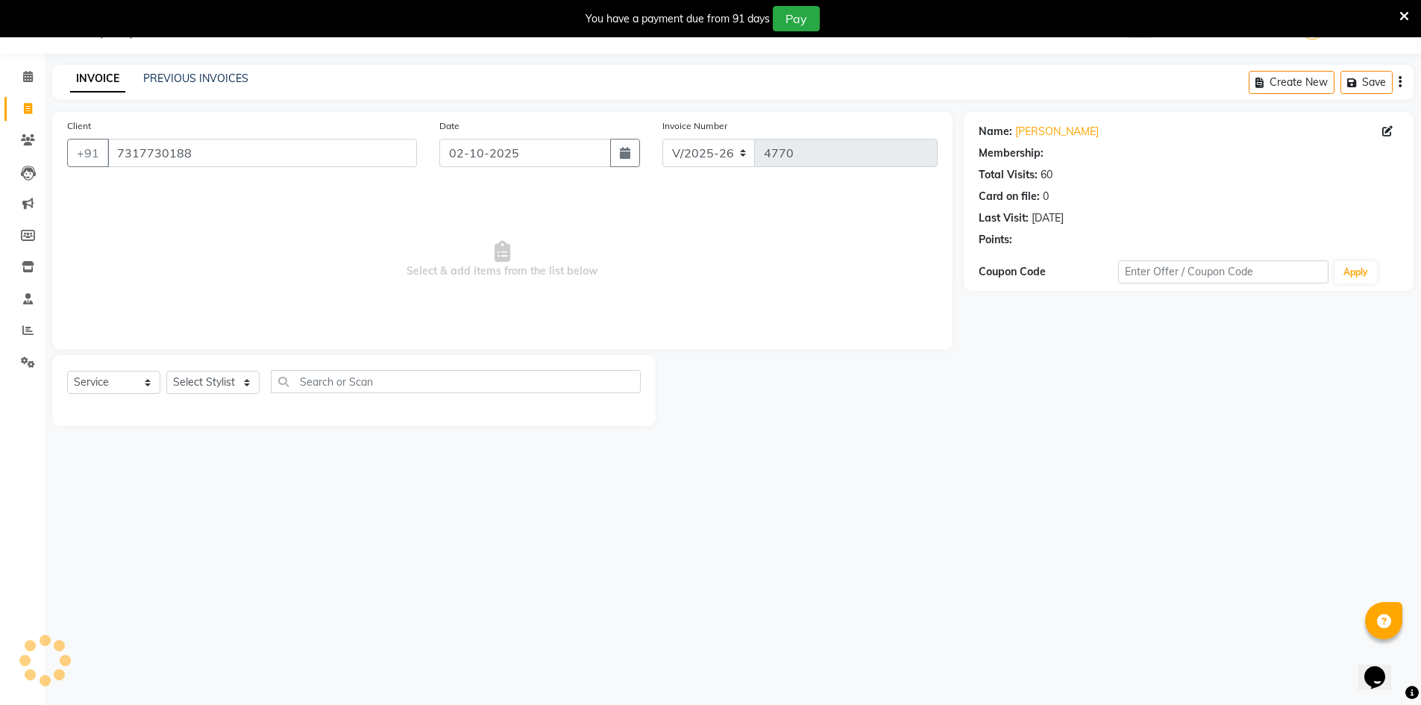
select select "1: Object"
click at [234, 387] on select "Select Stylist ADNAN ADVANCE ANJALI ANNU B-WAX JH Manager MEMBERSHIP [PERSON_NA…" at bounding box center [212, 382] width 93 height 23
select select "9206"
click at [166, 371] on select "Select Stylist ADNAN ADVANCE ANJALI ANNU B-WAX JH Manager MEMBERSHIP [PERSON_NA…" at bounding box center [212, 382] width 93 height 23
click at [371, 395] on div "Select Service Product Membership Package Voucher Prepaid Gift Card Select Styl…" at bounding box center [354, 387] width 574 height 35
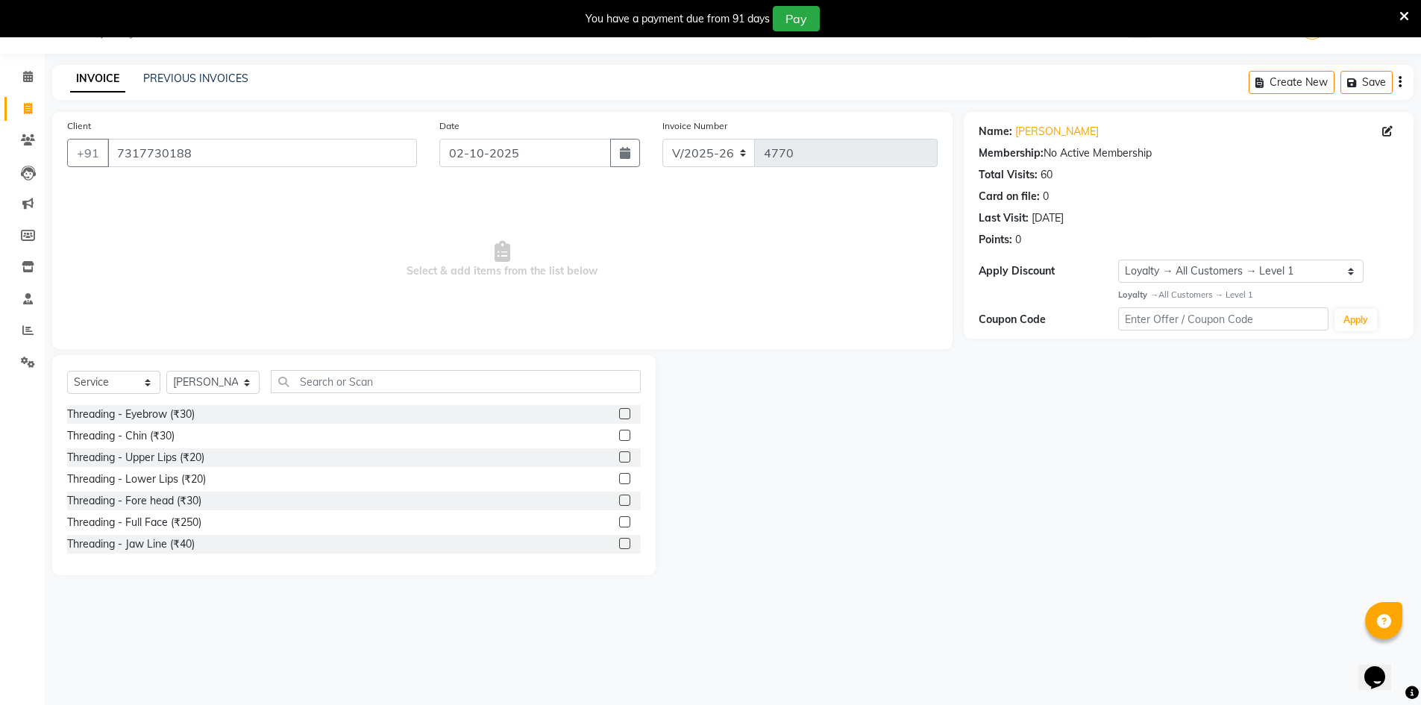
click at [333, 395] on div "Select Service Product Membership Package Voucher Prepaid Gift Card Select Styl…" at bounding box center [354, 387] width 574 height 35
click at [340, 389] on input "text" at bounding box center [456, 381] width 370 height 23
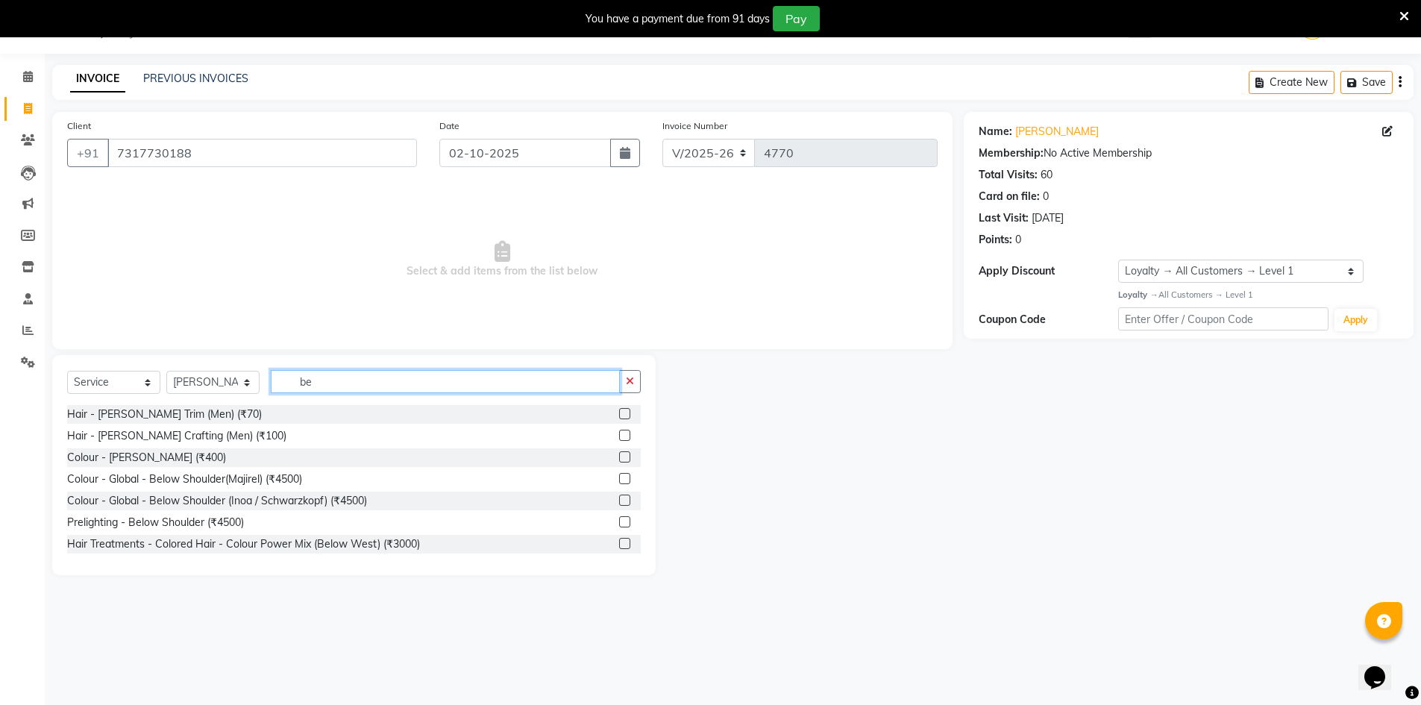
type input "be"
click at [619, 413] on label at bounding box center [624, 413] width 11 height 11
click at [619, 413] on input "checkbox" at bounding box center [624, 415] width 10 height 10
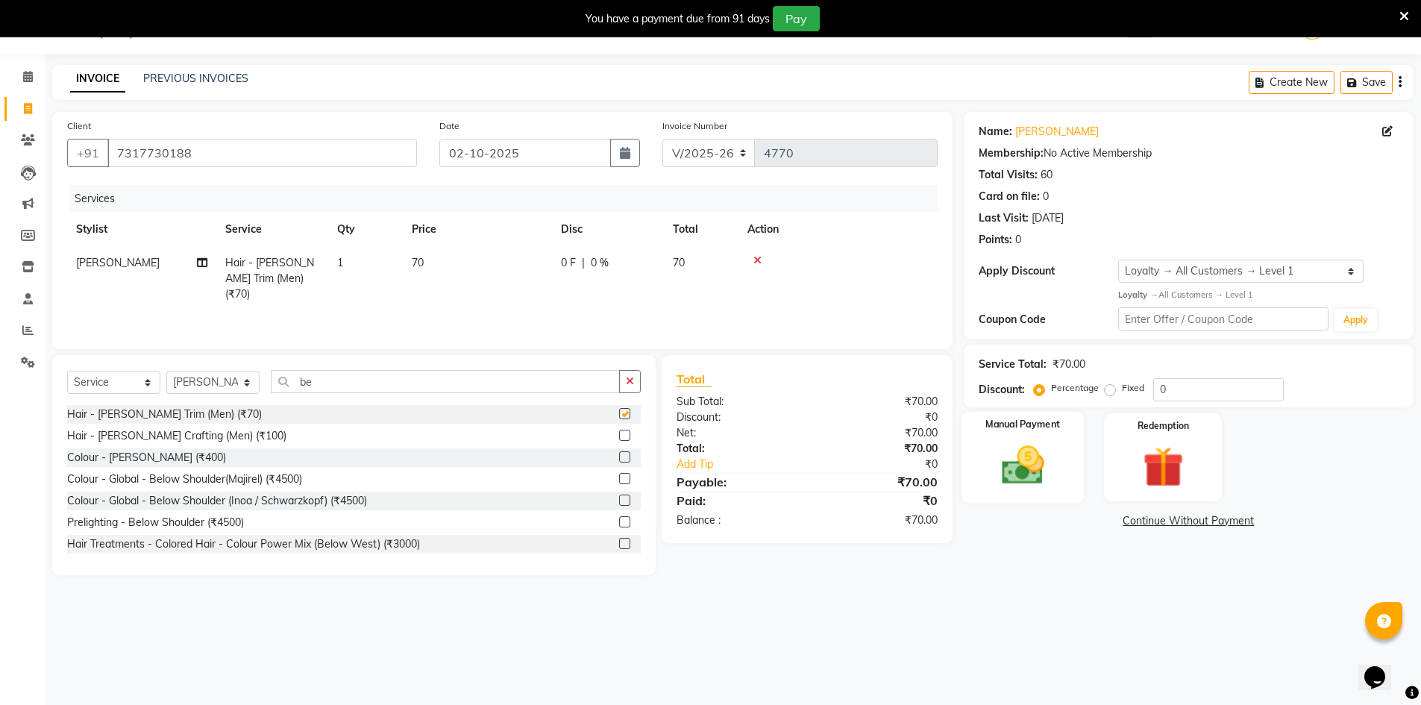
checkbox input "false"
click at [1072, 462] on div "Manual Payment" at bounding box center [1022, 457] width 123 height 92
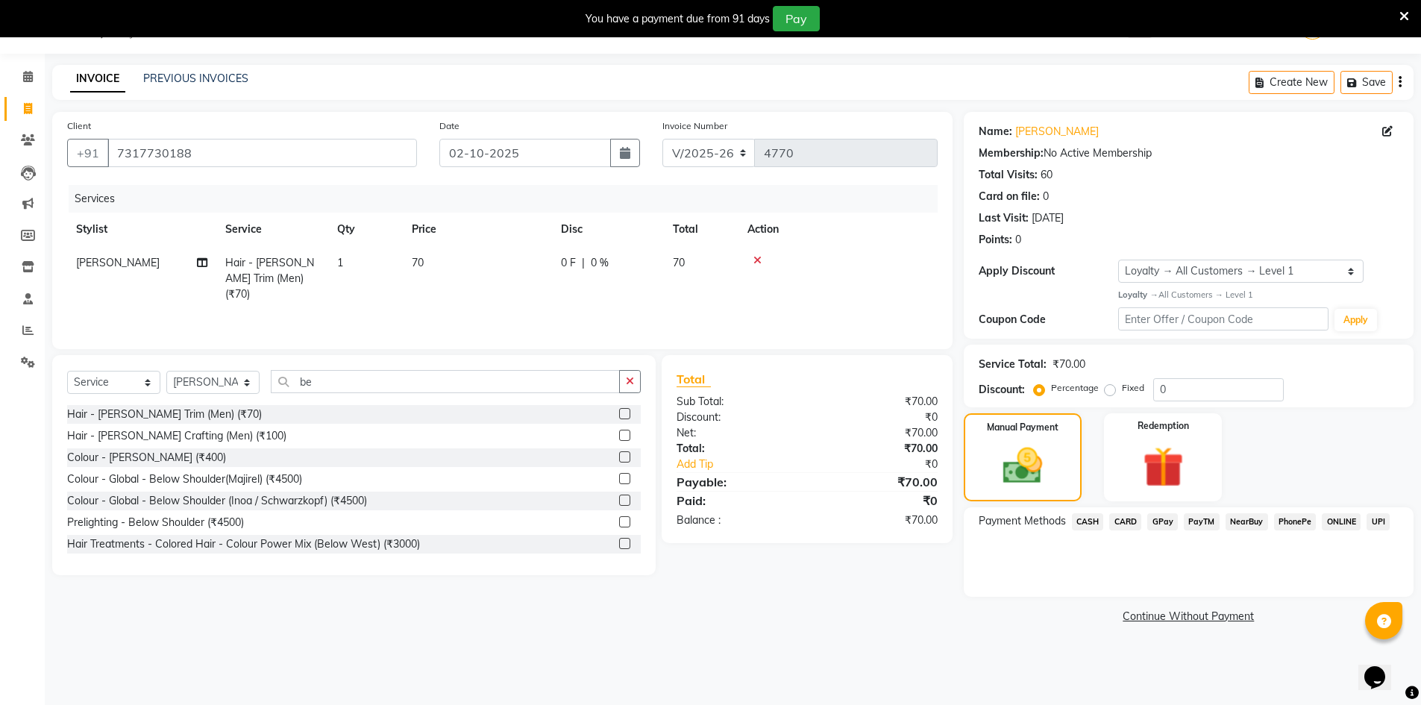
click at [1169, 523] on span "GPay" at bounding box center [1163, 521] width 31 height 17
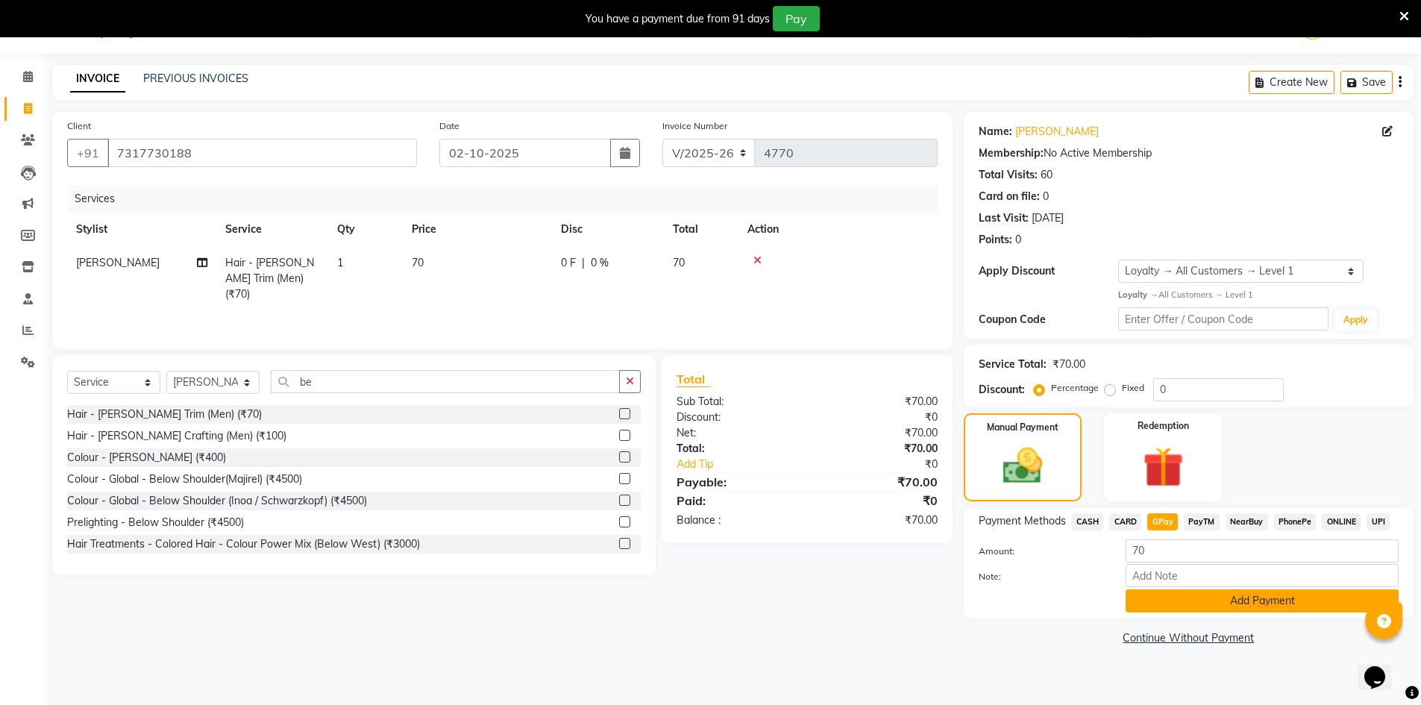
click at [1183, 601] on button "Add Payment" at bounding box center [1262, 600] width 273 height 23
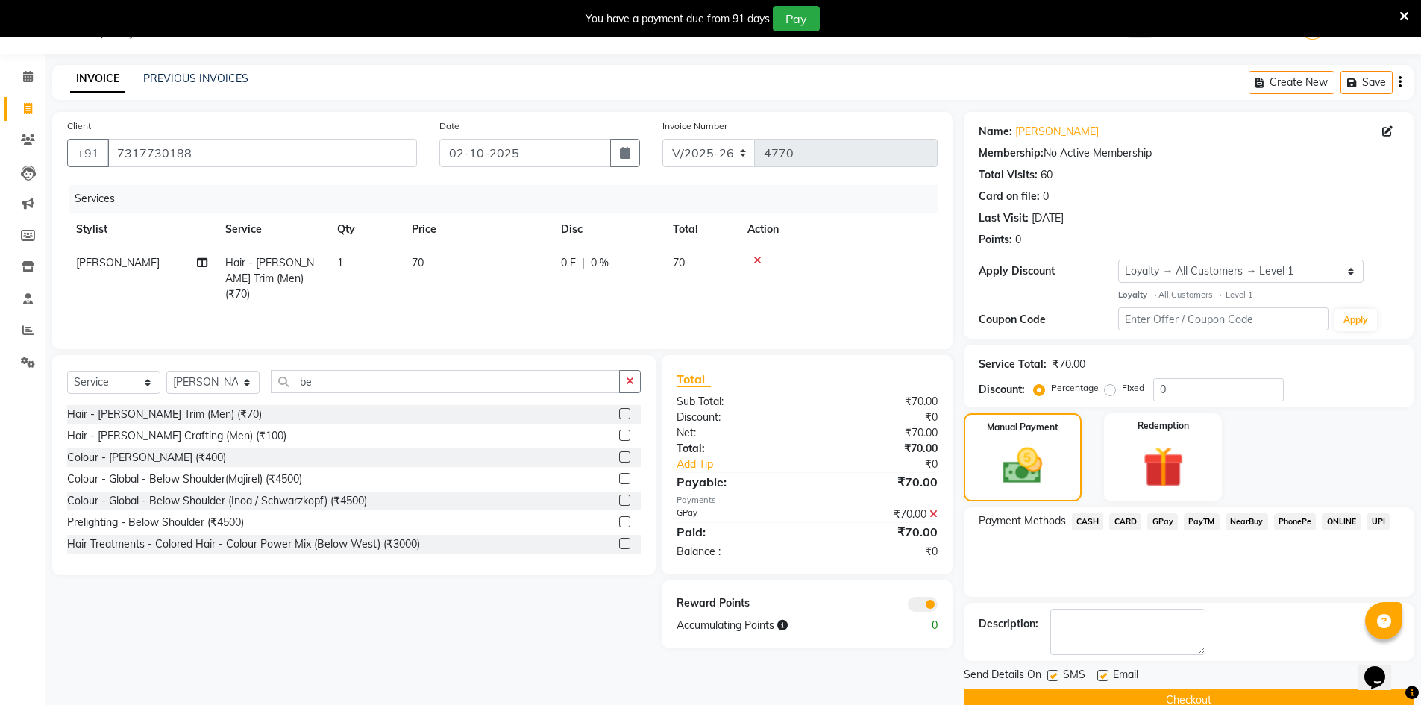
click at [1201, 697] on button "Checkout" at bounding box center [1189, 700] width 450 height 23
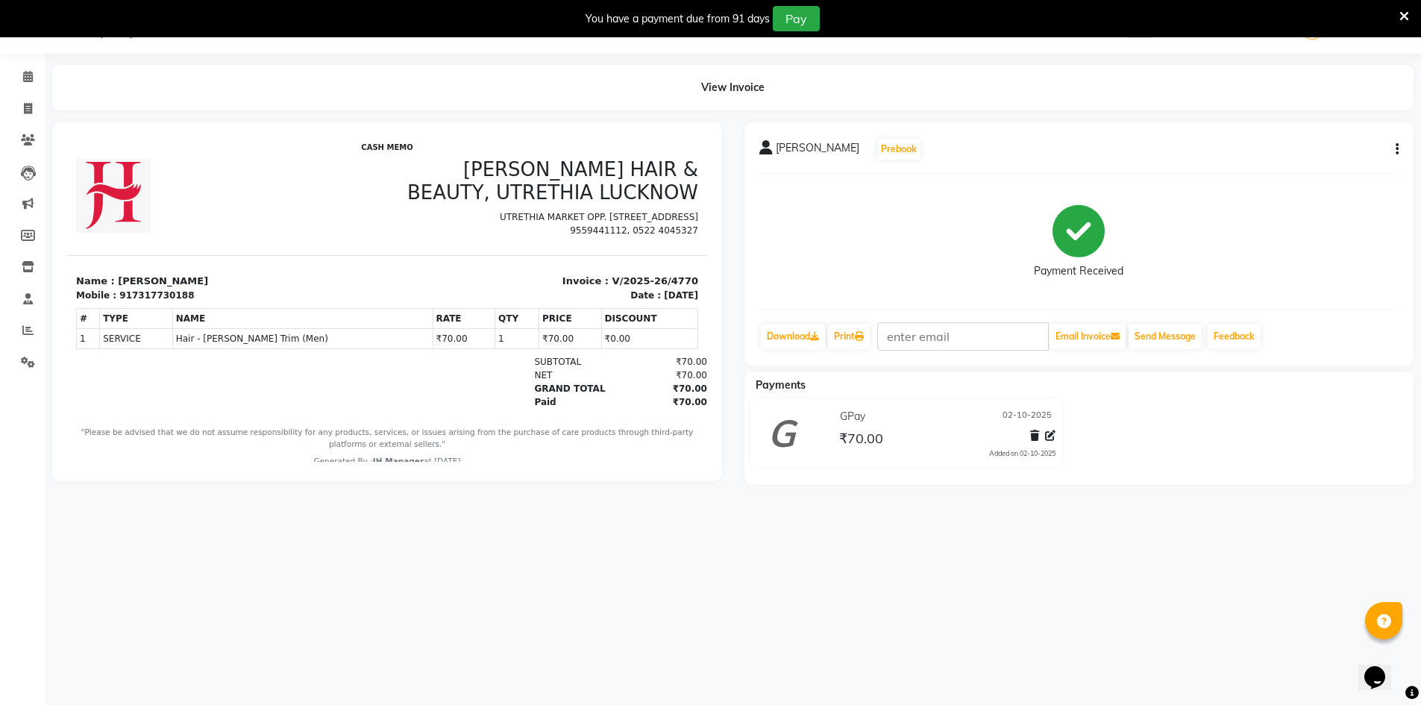
click at [46, 115] on main "View Invoice JAGJOT Prebook Payment Received Download Print Email Invoice Send …" at bounding box center [733, 286] width 1377 height 442
click at [33, 110] on span at bounding box center [28, 109] width 26 height 17
select select "service"
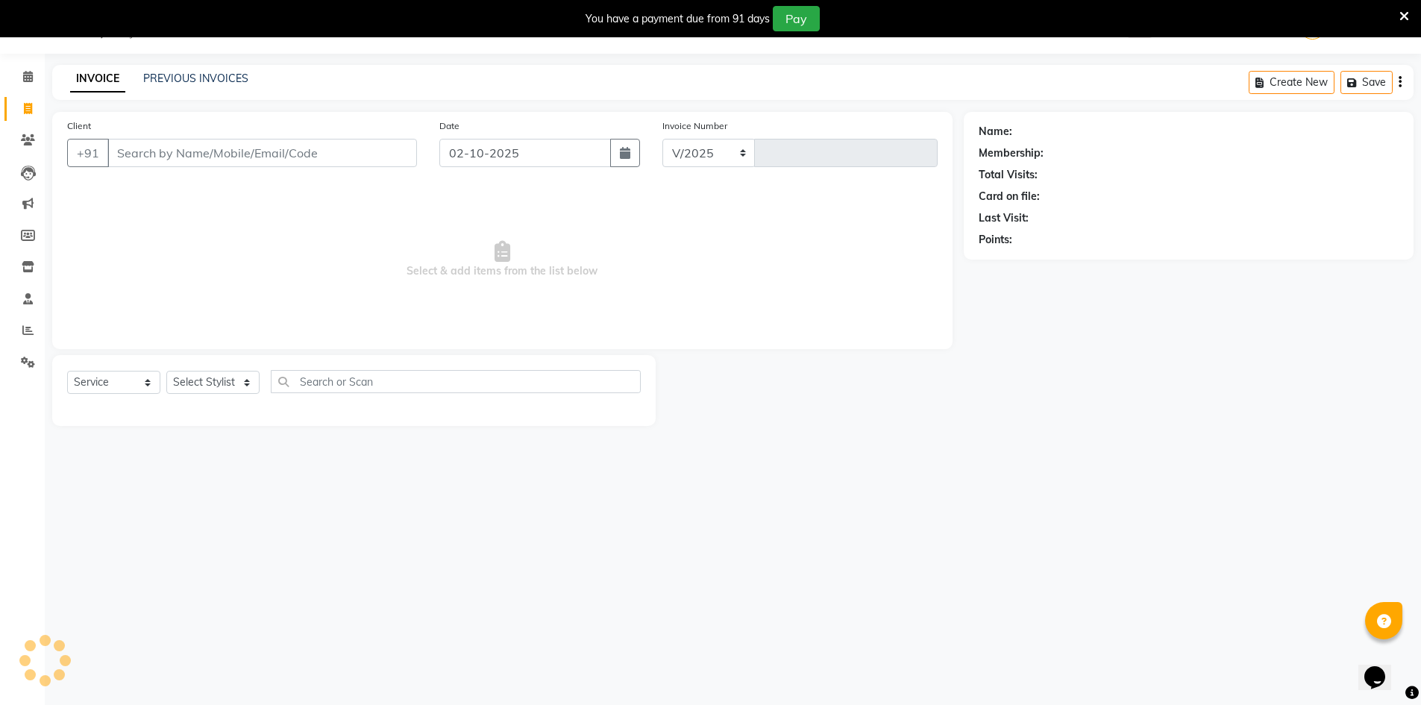
select select "640"
type input "4771"
click at [244, 386] on select "Select Stylist" at bounding box center [212, 382] width 93 height 23
select select "48593"
click at [166, 371] on select "Select Stylist ADNAN ADVANCE ANJALI ANNU B-WAX JH Manager MEMBERSHIP [PERSON_NA…" at bounding box center [212, 382] width 93 height 23
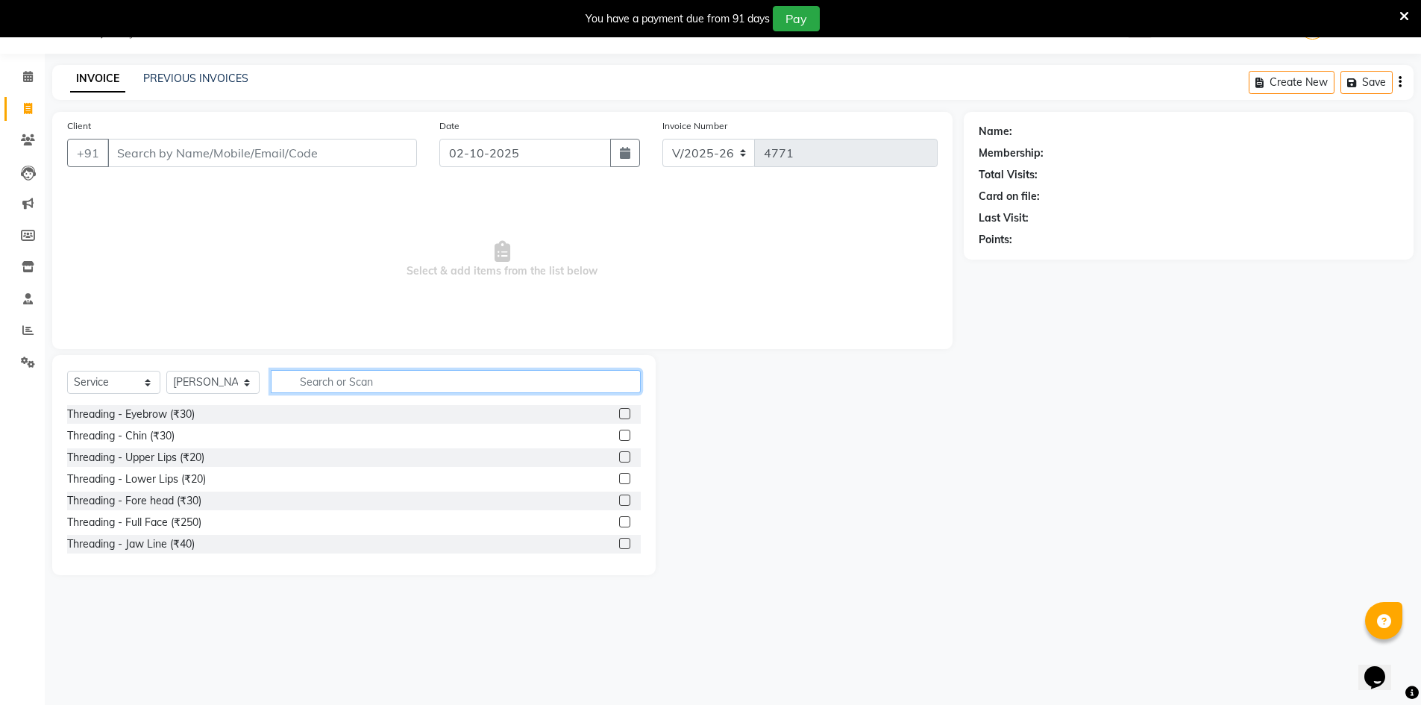
click at [407, 370] on input "text" at bounding box center [456, 381] width 370 height 23
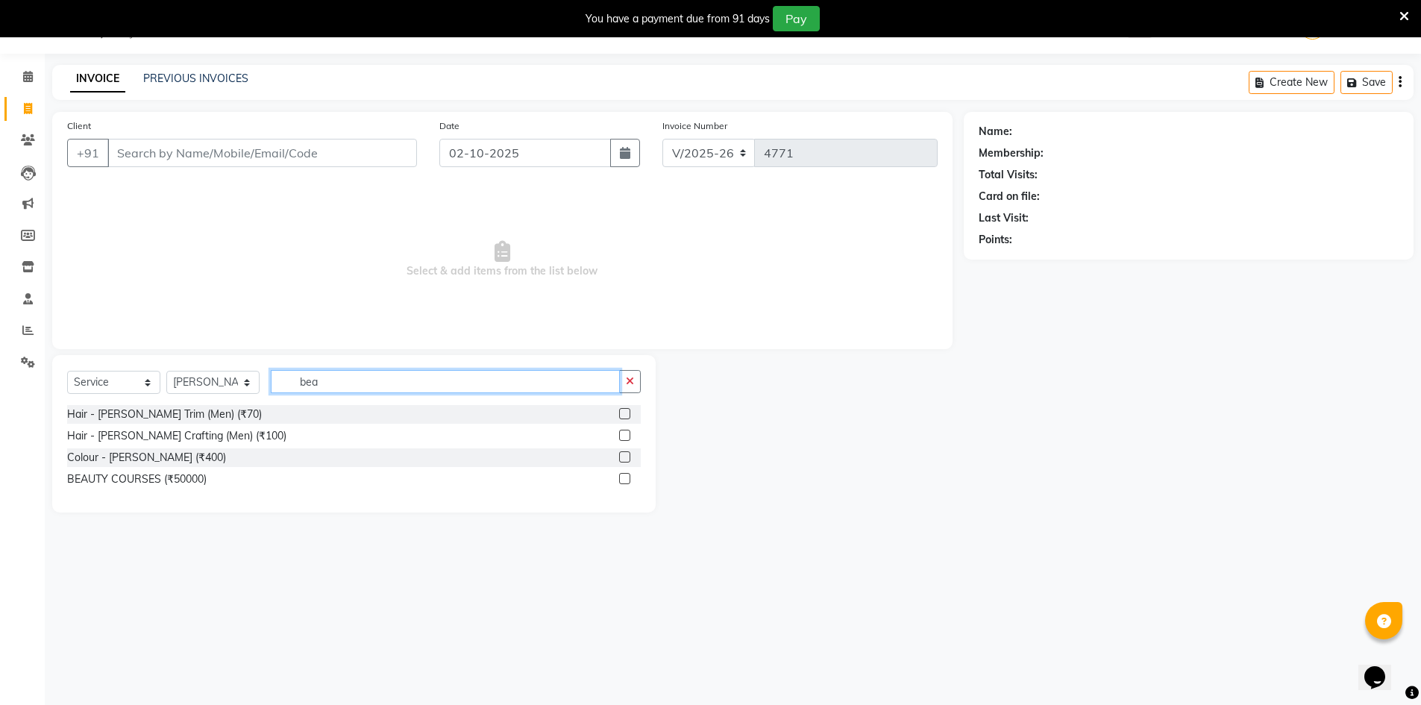
type input "bea"
click at [625, 411] on label at bounding box center [624, 413] width 11 height 11
click at [625, 411] on input "checkbox" at bounding box center [624, 415] width 10 height 10
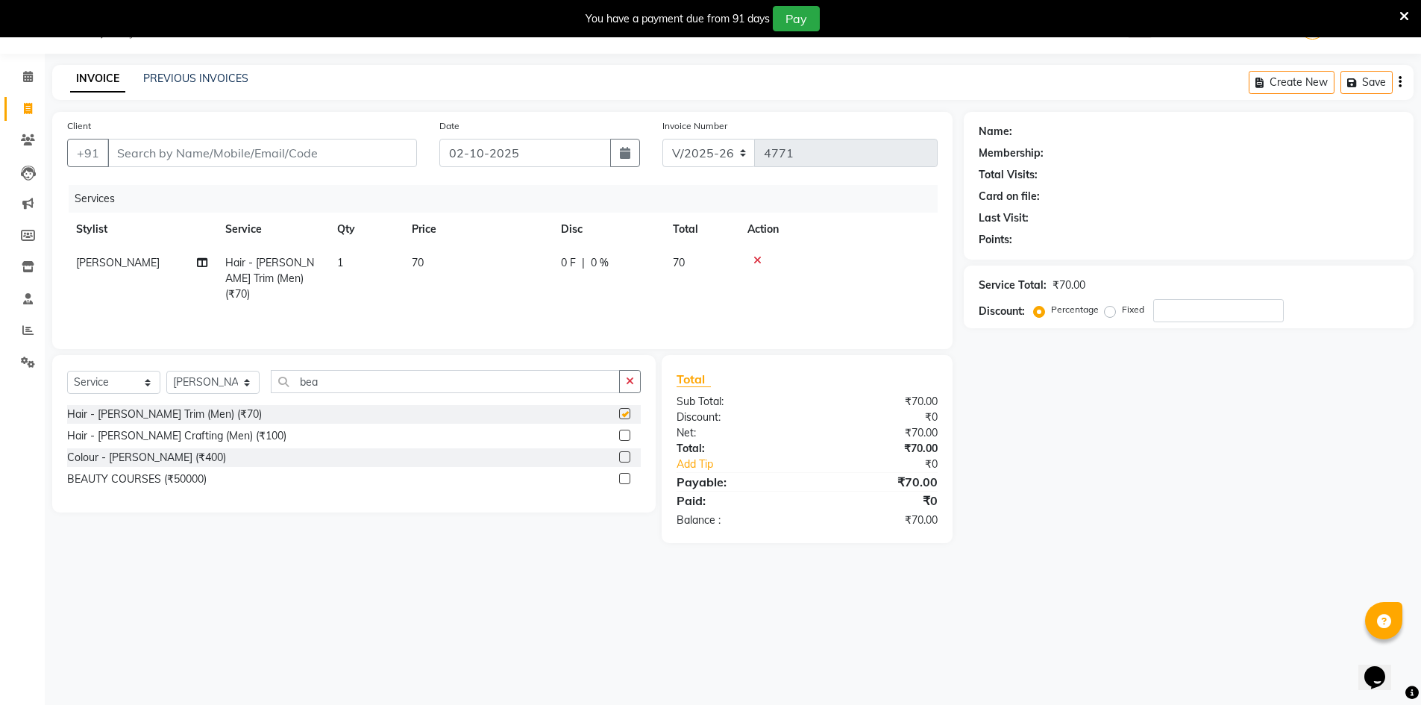
checkbox input "false"
click at [624, 458] on label at bounding box center [624, 456] width 11 height 11
click at [624, 458] on input "checkbox" at bounding box center [624, 458] width 10 height 10
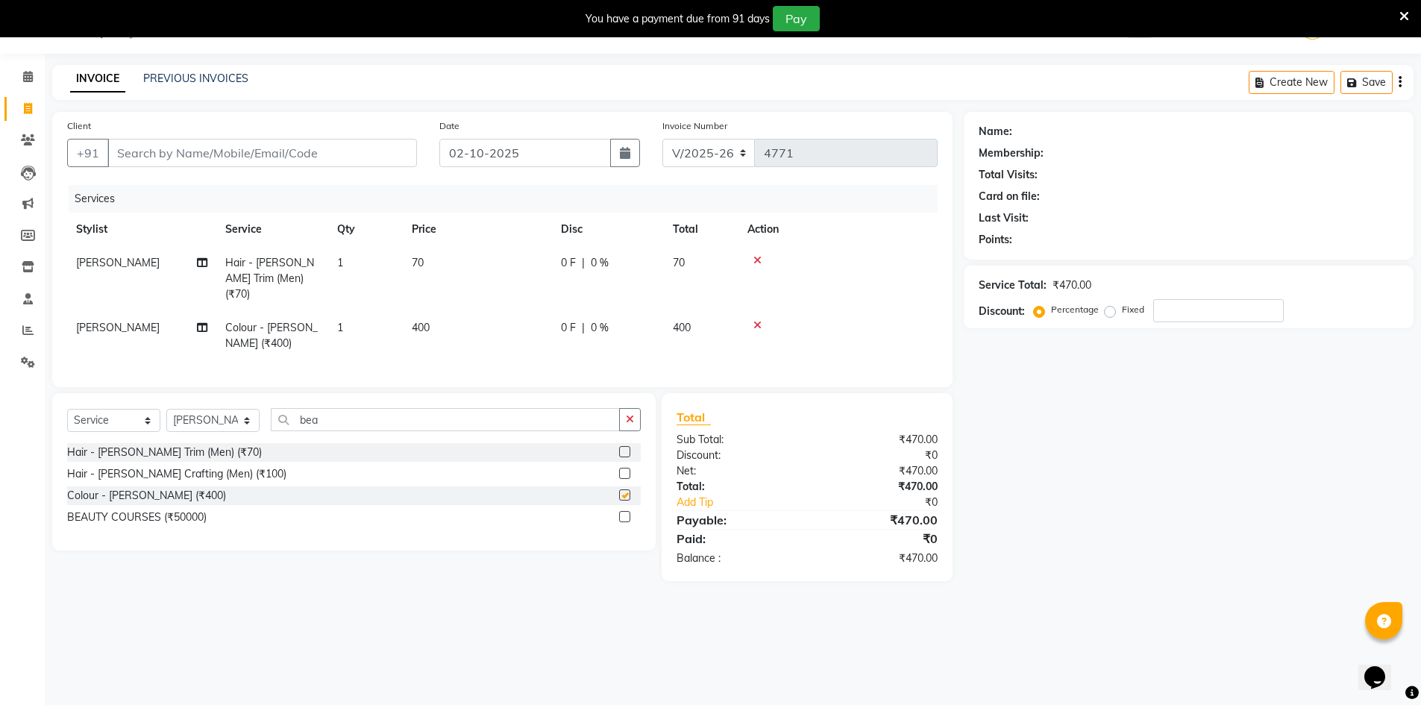
checkbox input "false"
click at [372, 157] on input "Client" at bounding box center [262, 153] width 310 height 28
type input "r"
type input "0"
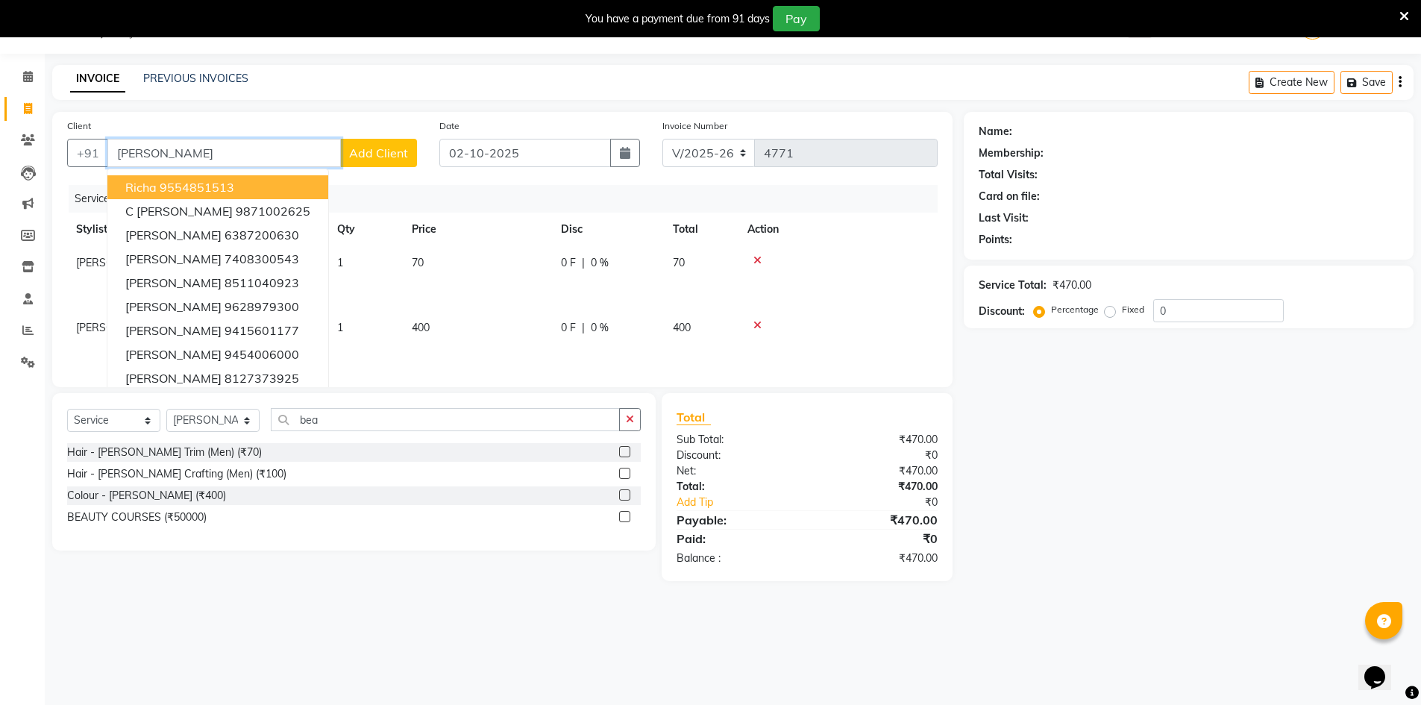
click at [244, 190] on button "Richa 9554851513" at bounding box center [217, 187] width 221 height 24
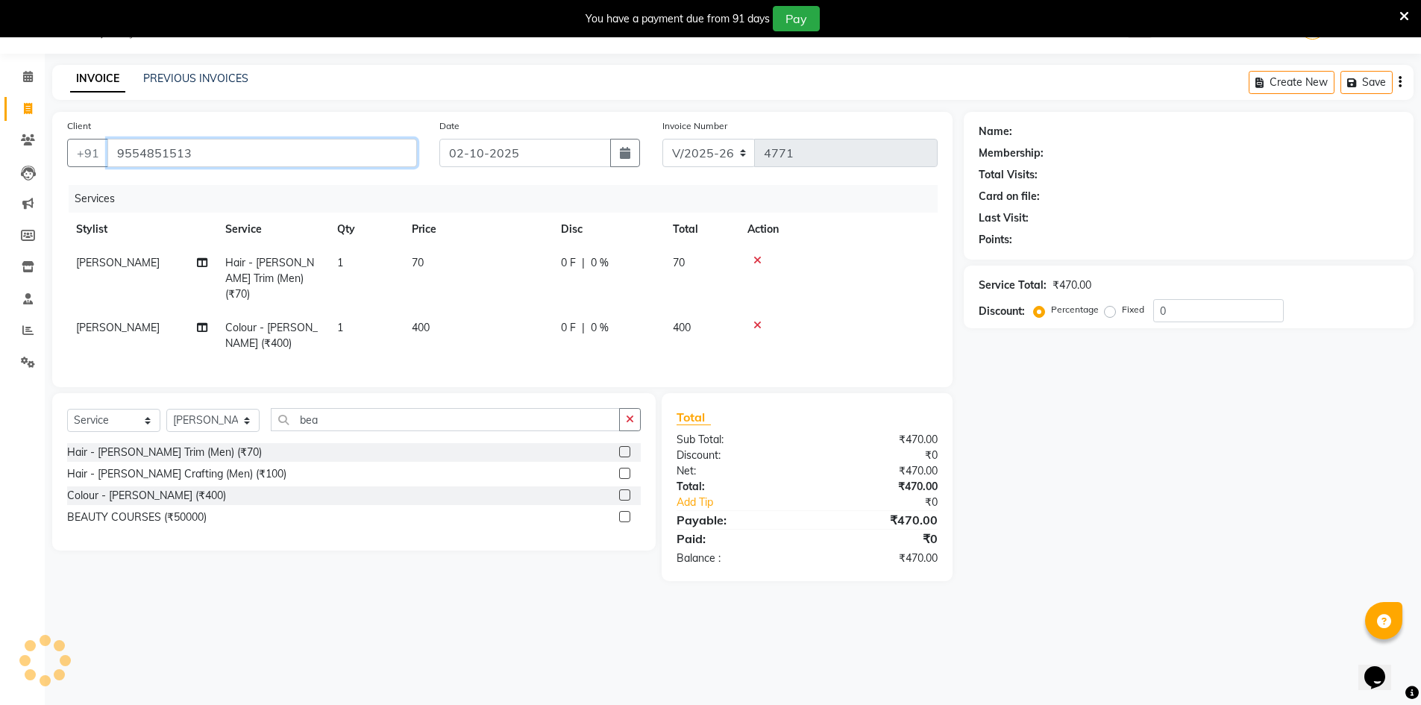
type input "9554851513"
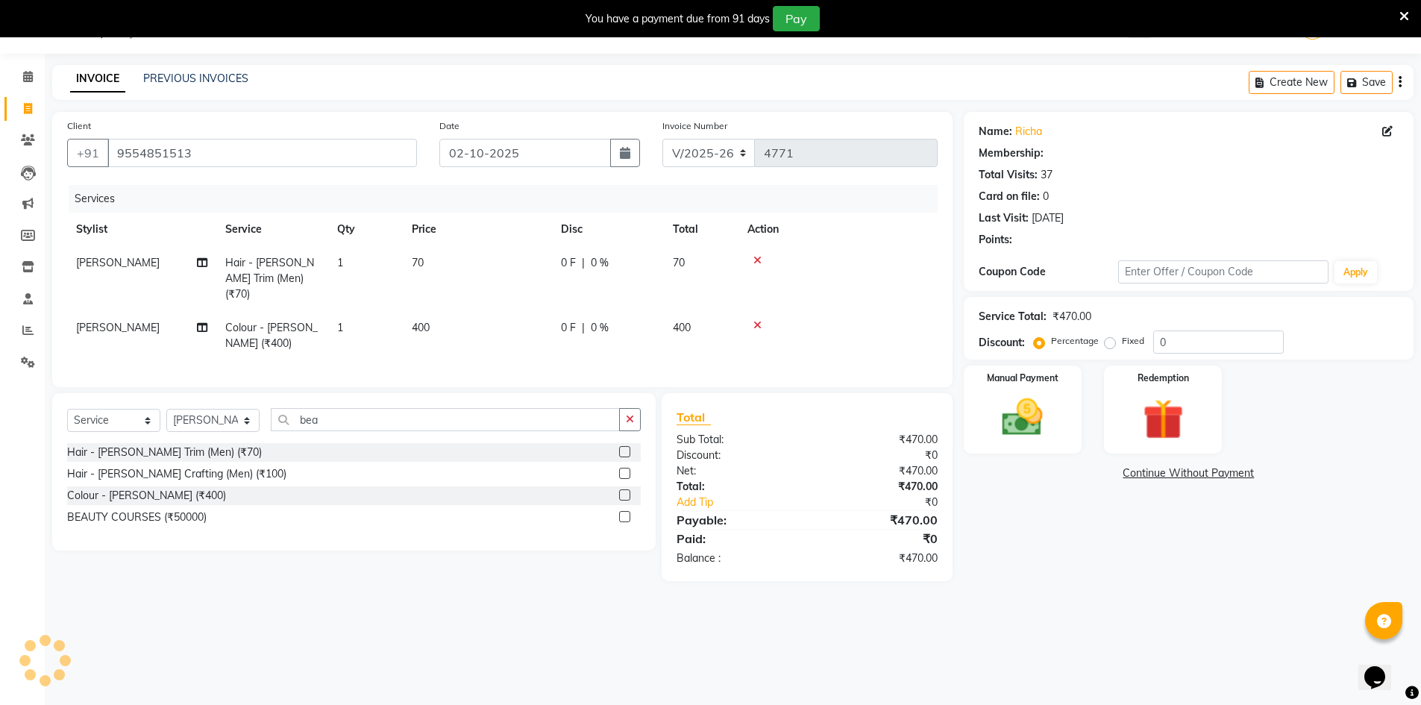
select select "2: Object"
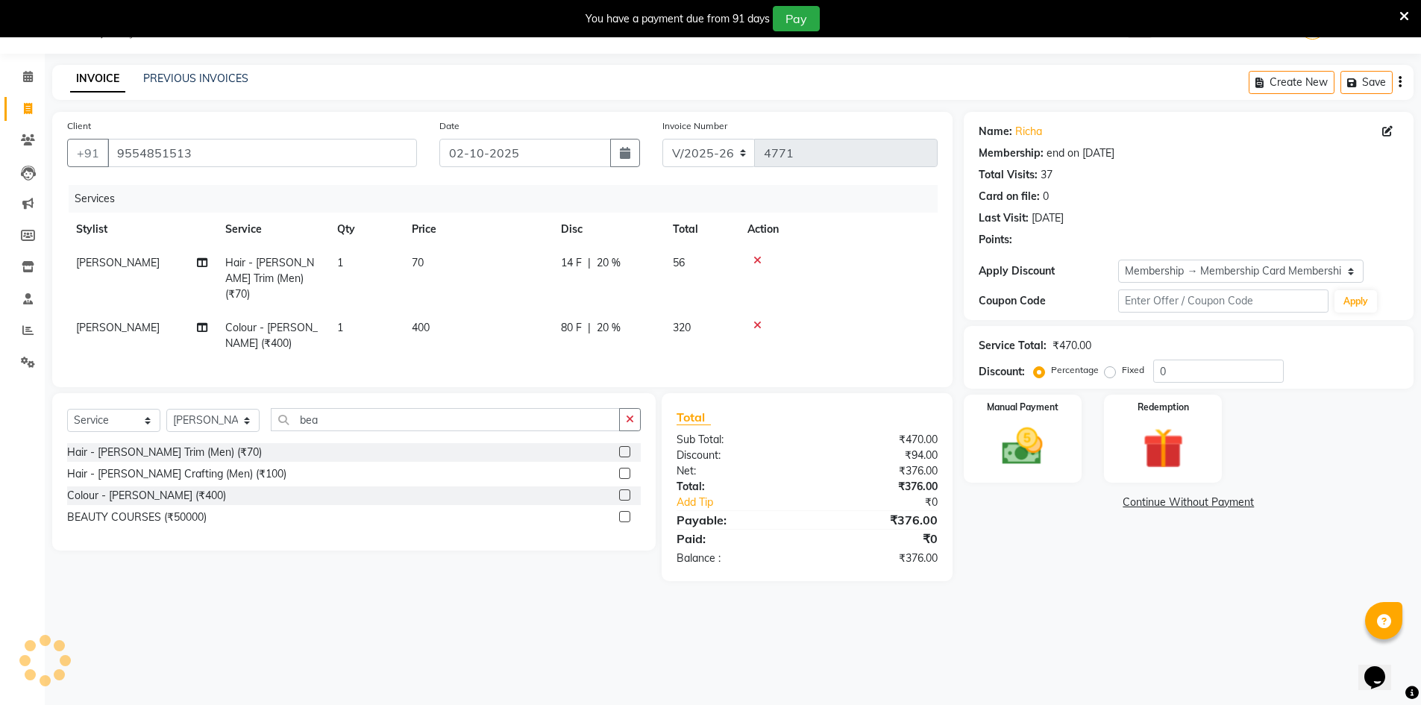
type input "20"
click at [1043, 467] on img at bounding box center [1023, 446] width 69 height 49
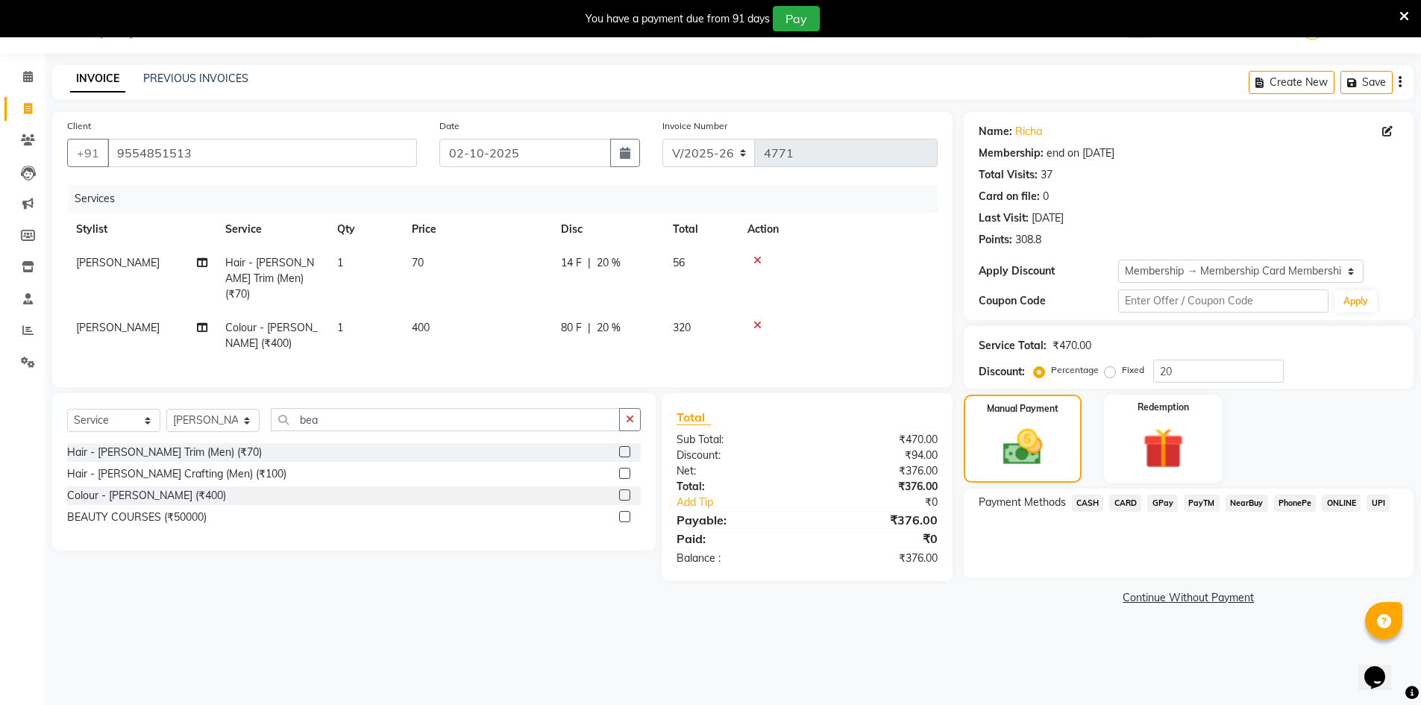
click at [1175, 502] on span "GPay" at bounding box center [1163, 503] width 31 height 17
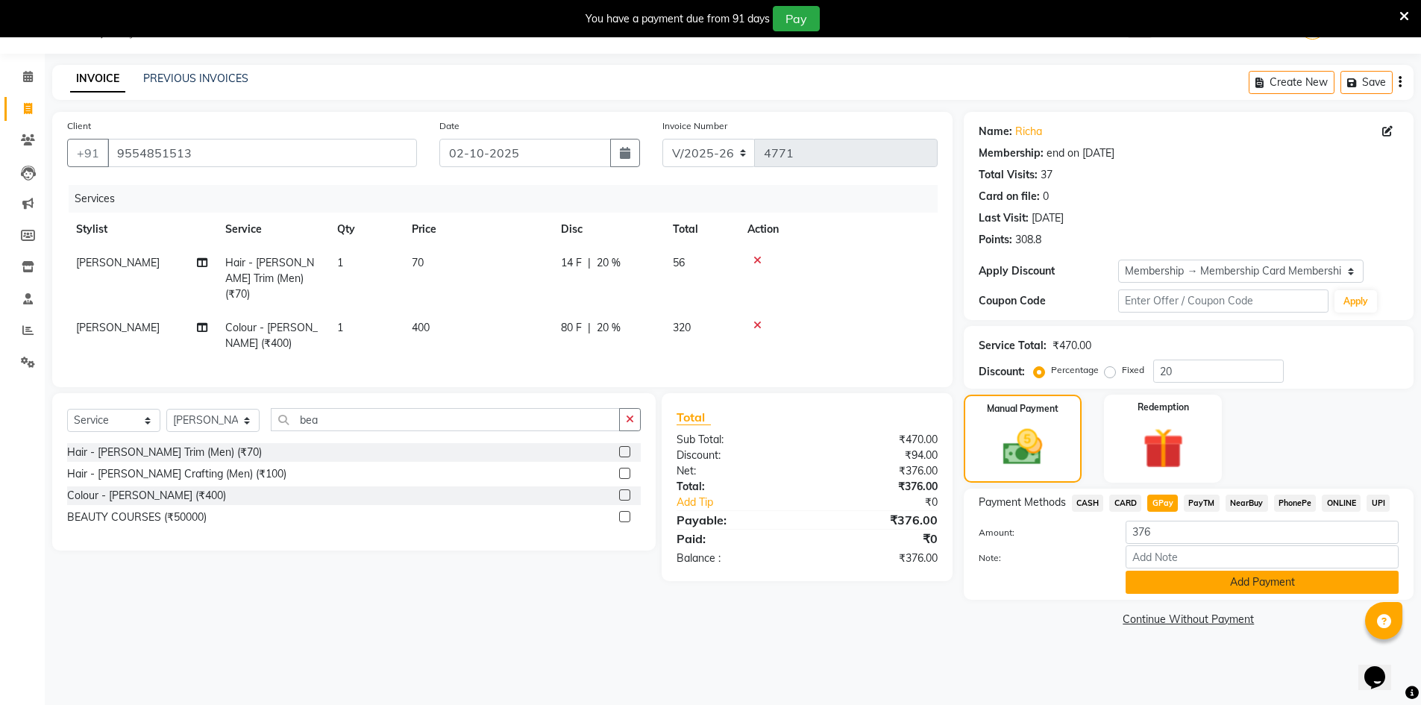
click at [1266, 586] on button "Add Payment" at bounding box center [1262, 582] width 273 height 23
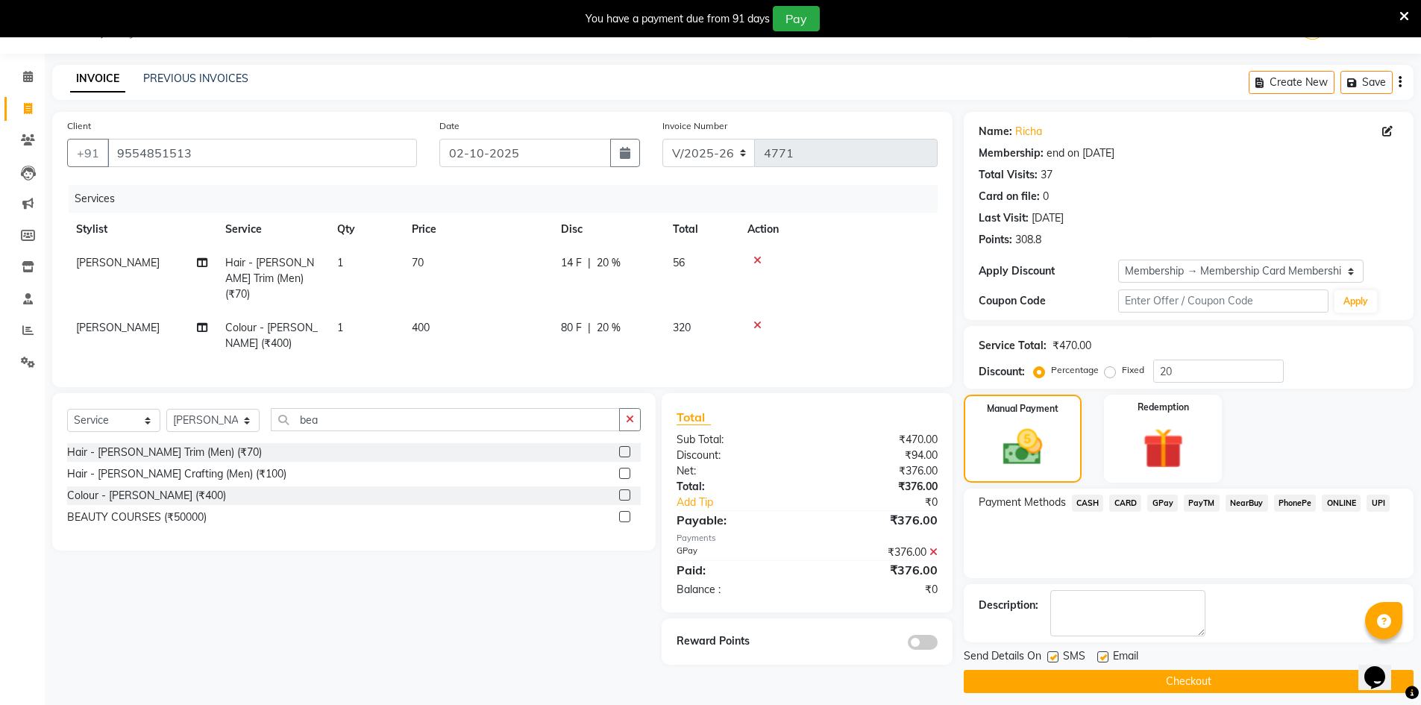
click at [1276, 678] on button "Checkout" at bounding box center [1189, 681] width 450 height 23
